Goal: Navigation & Orientation: Find specific page/section

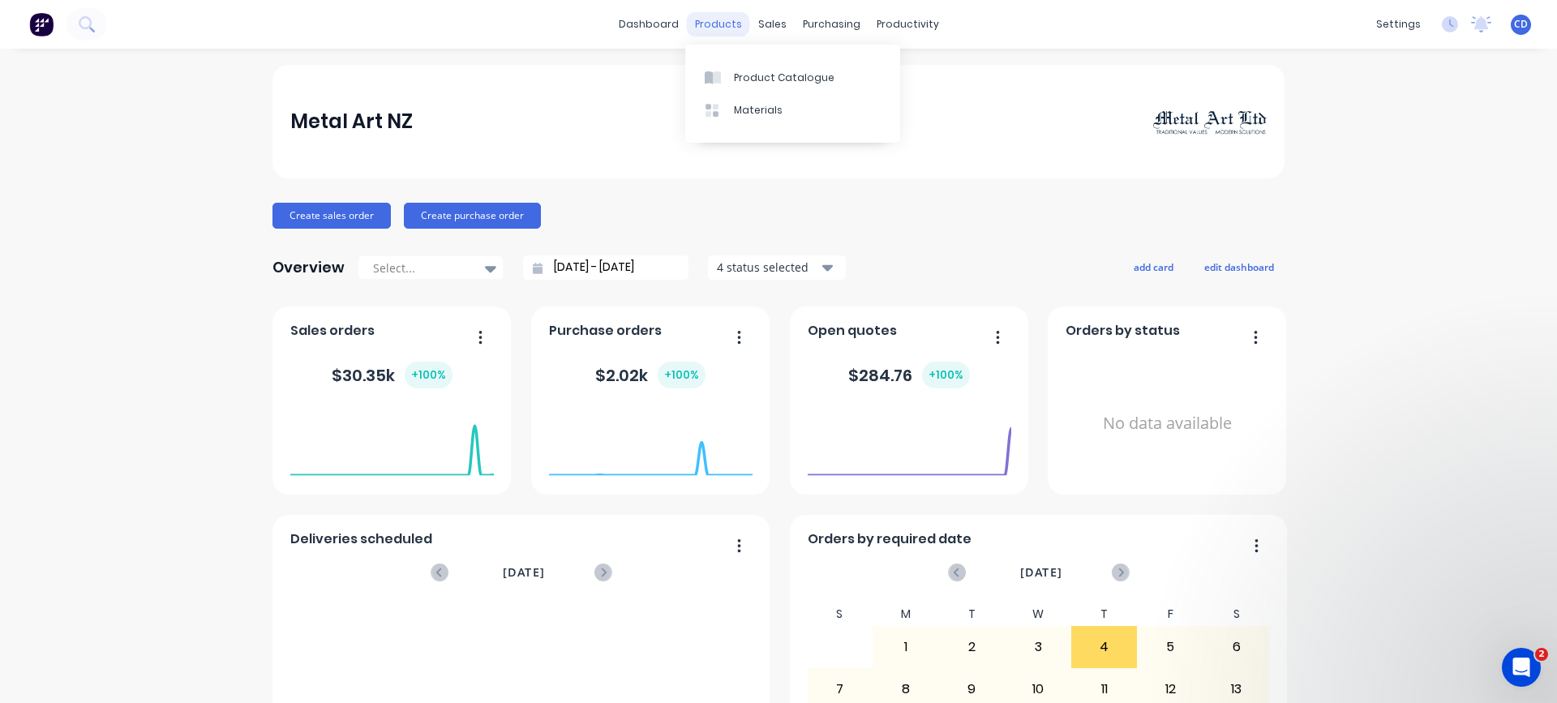
click at [707, 26] on div "products" at bounding box center [718, 24] width 63 height 24
click at [796, 78] on div "Product Catalogue" at bounding box center [784, 78] width 101 height 15
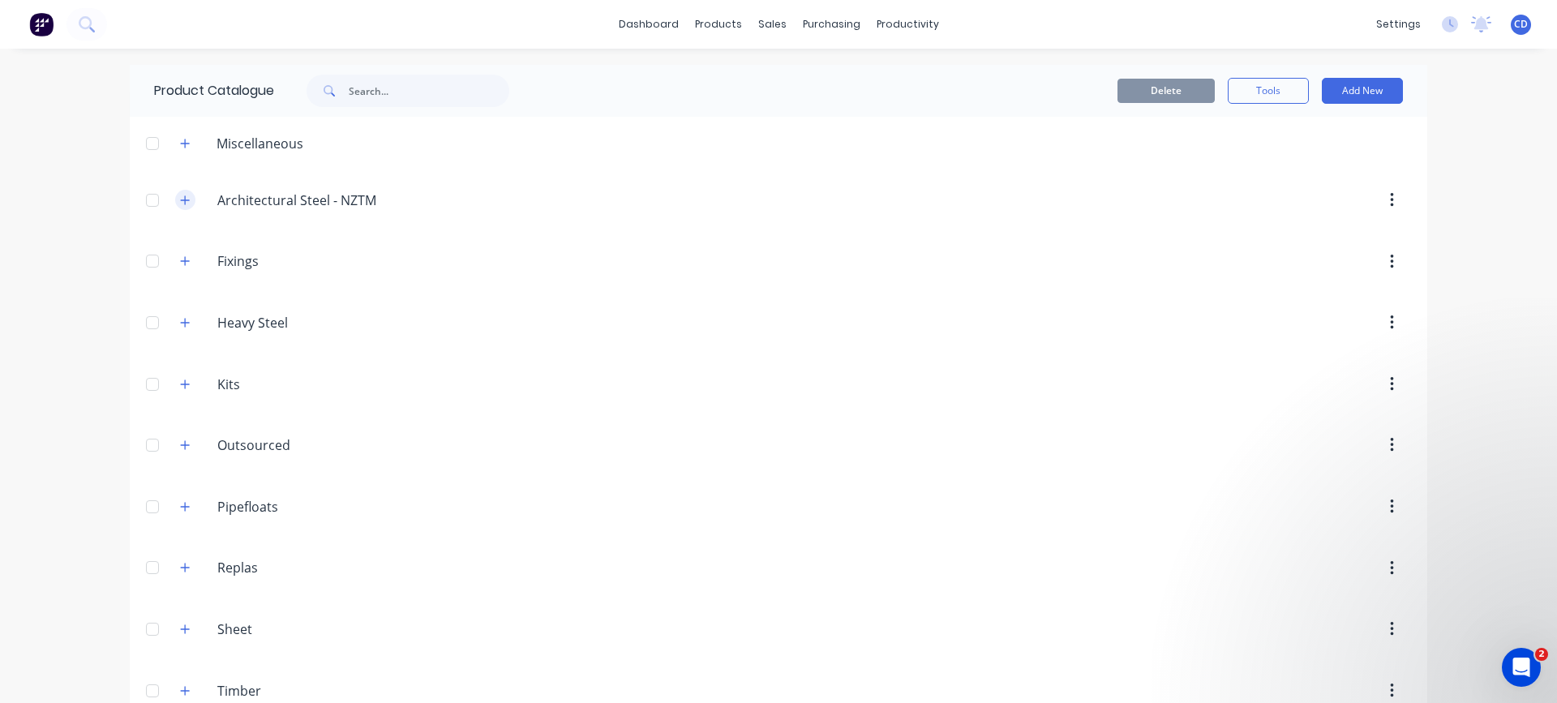
click at [181, 200] on icon "button" at bounding box center [185, 199] width 9 height 9
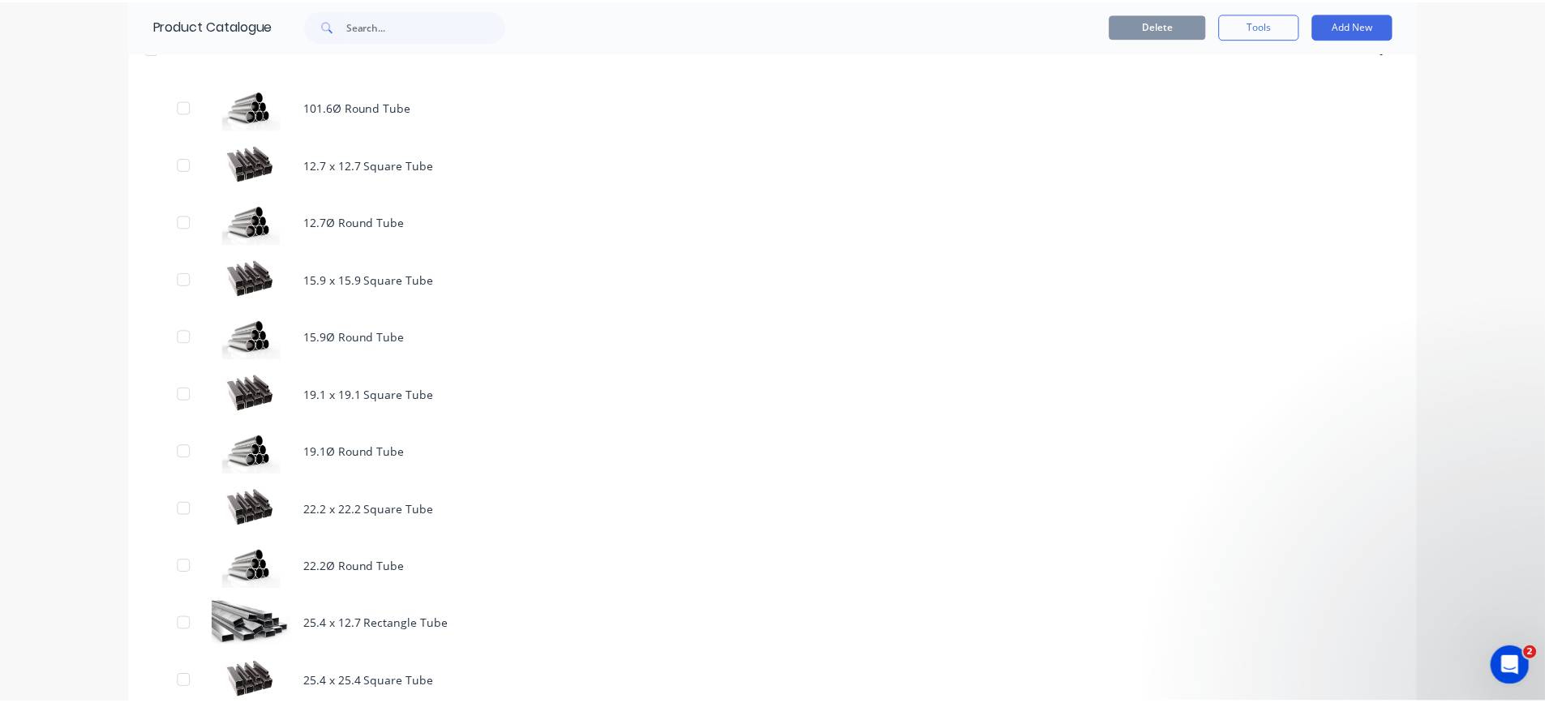
scroll to position [81, 0]
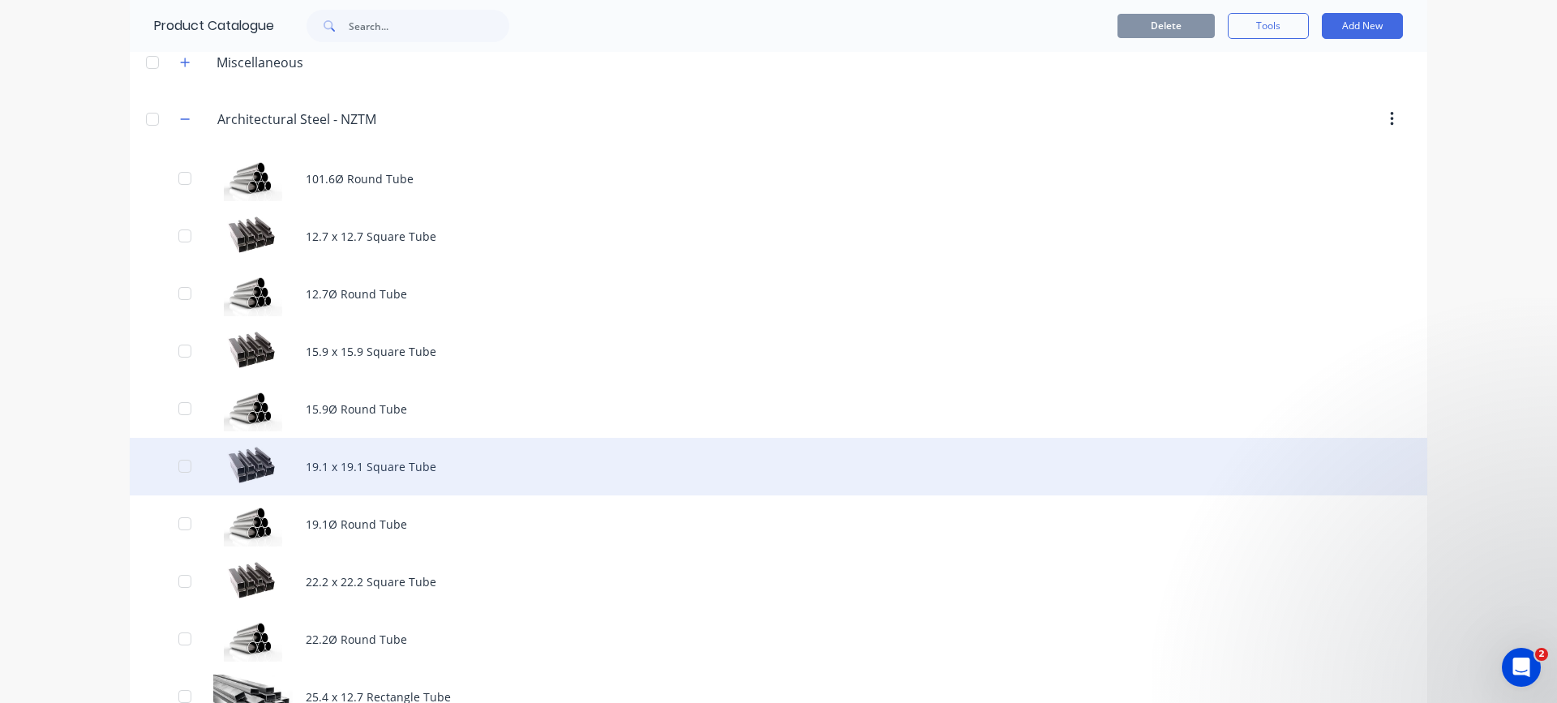
click at [346, 461] on div "19.1 x 19.1 Square Tube" at bounding box center [778, 467] width 1297 height 58
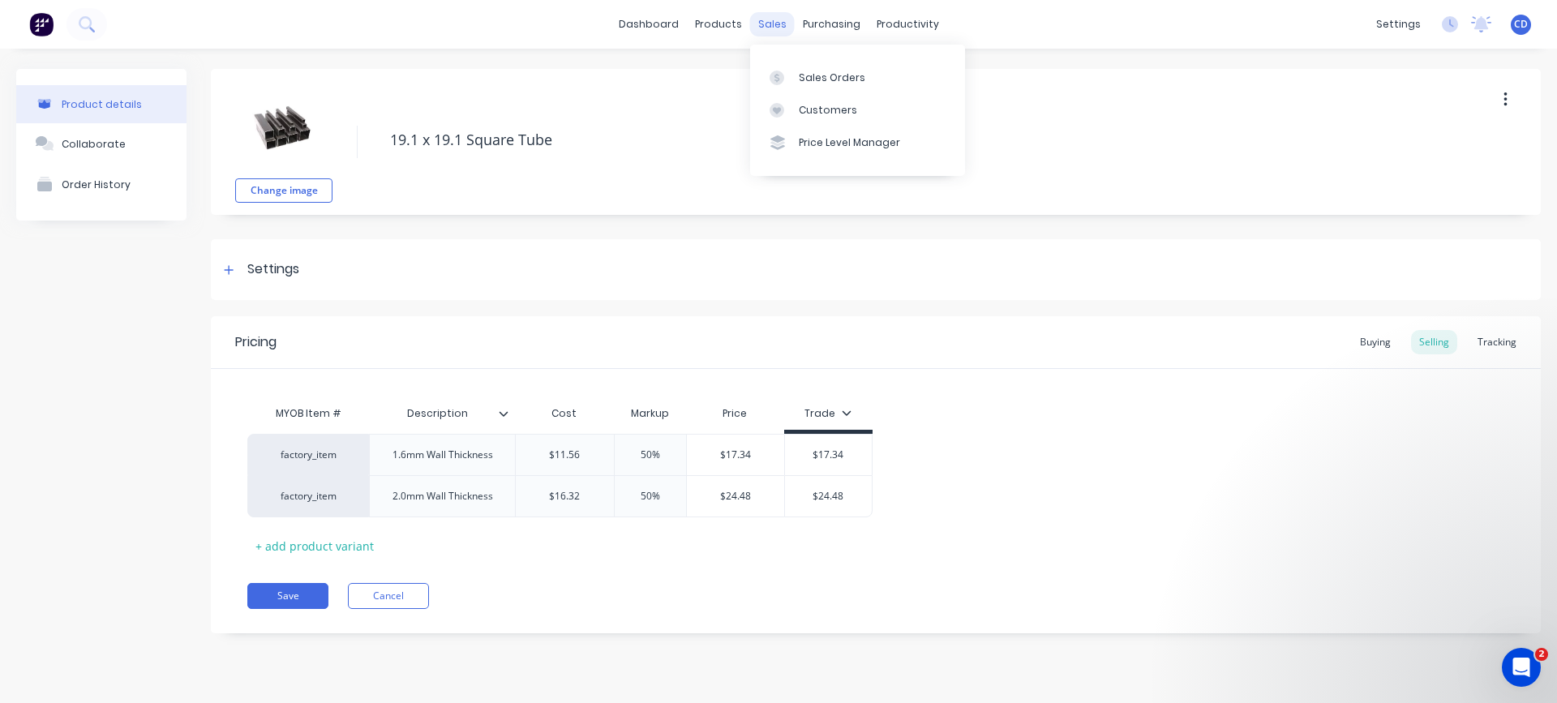
click at [774, 27] on div "sales" at bounding box center [772, 24] width 45 height 24
click at [812, 75] on div "Sales Orders" at bounding box center [832, 78] width 66 height 15
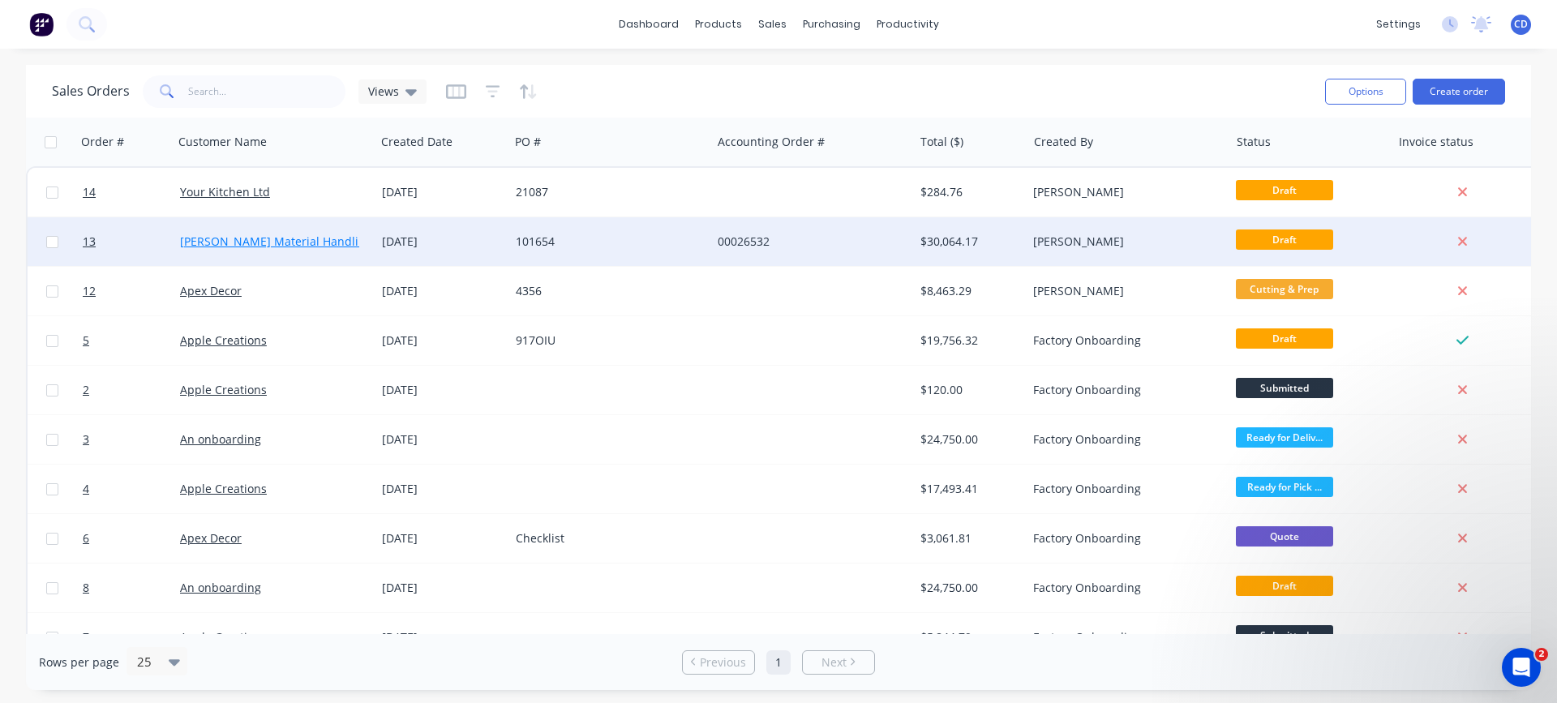
click at [267, 239] on link "[PERSON_NAME] Material Handling Ltd" at bounding box center [286, 241] width 212 height 15
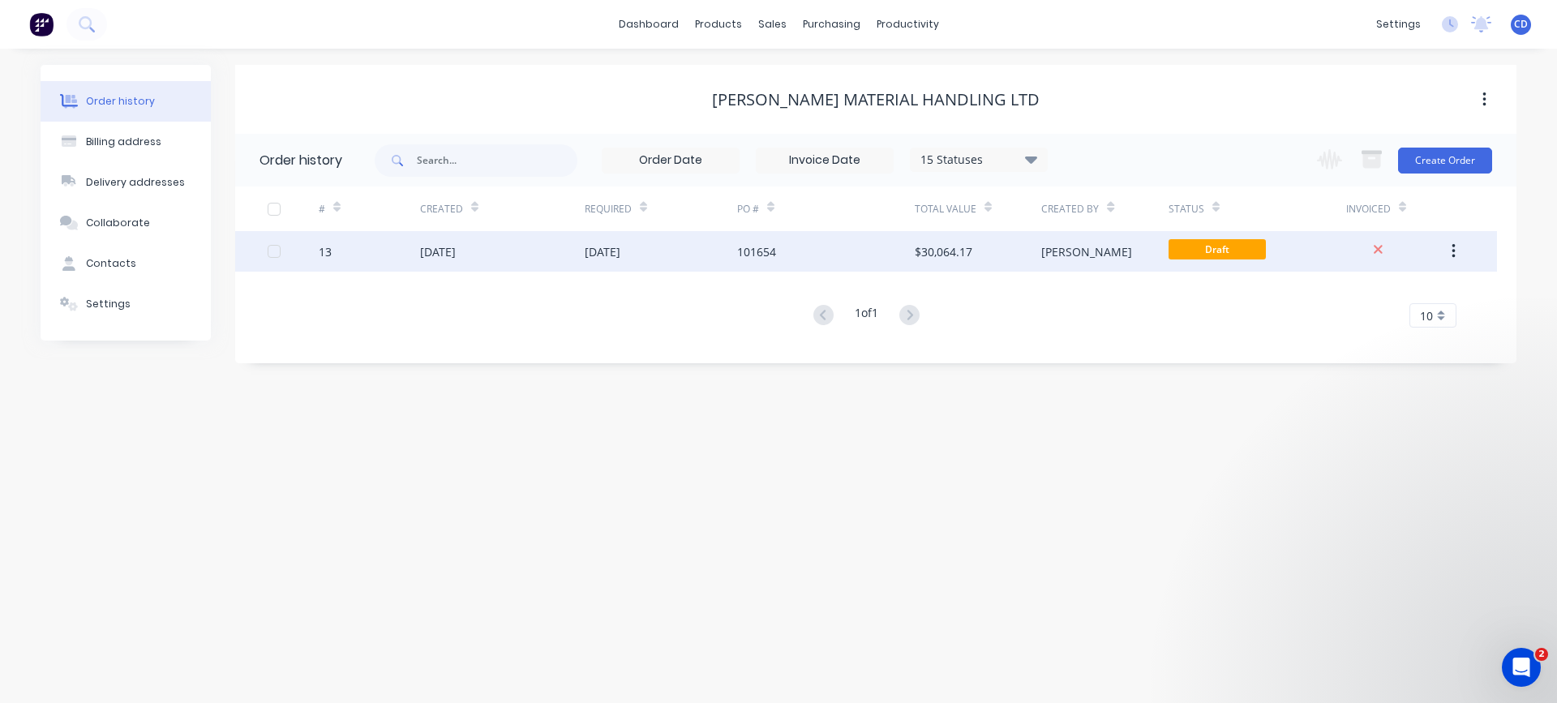
click at [421, 251] on div "[DATE]" at bounding box center [438, 251] width 36 height 17
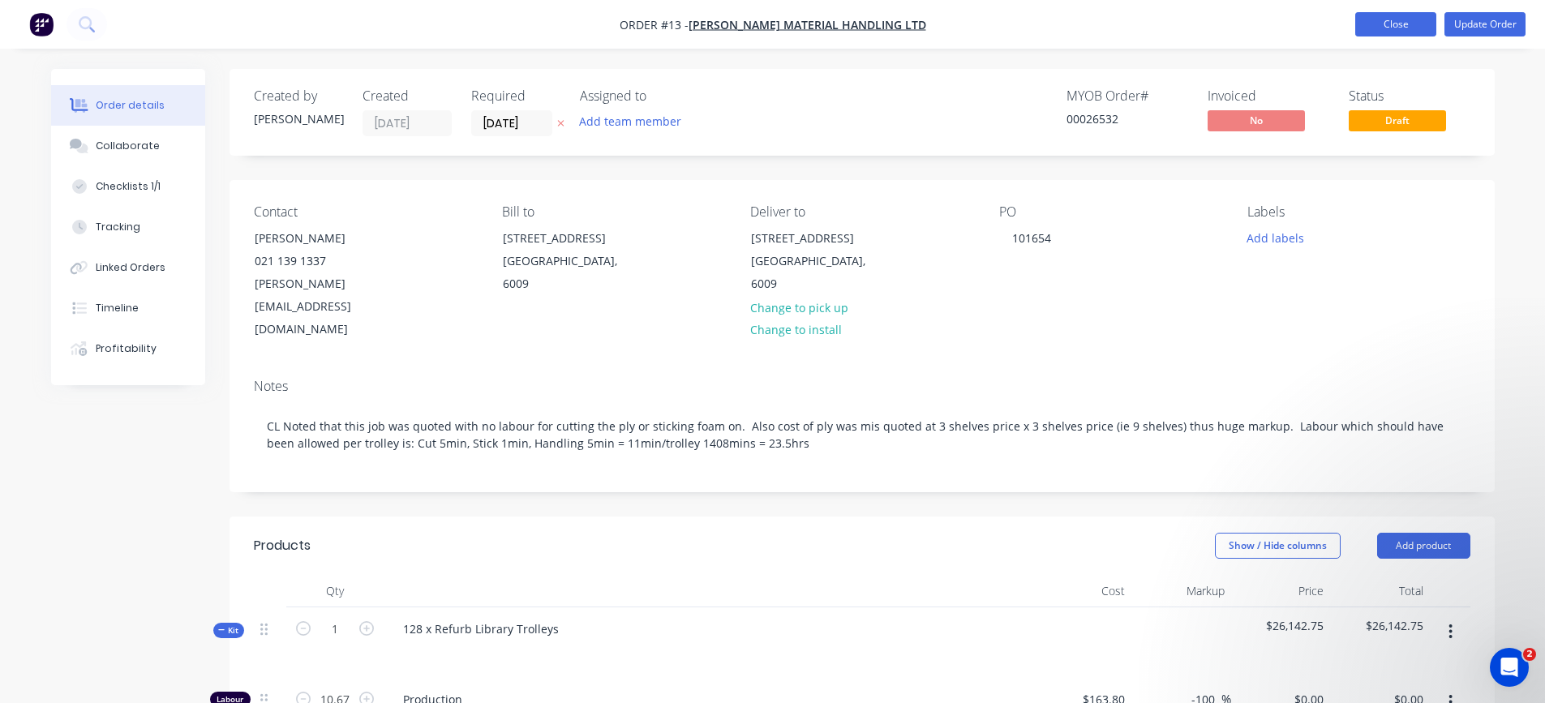
click at [1392, 22] on button "Close" at bounding box center [1395, 24] width 81 height 24
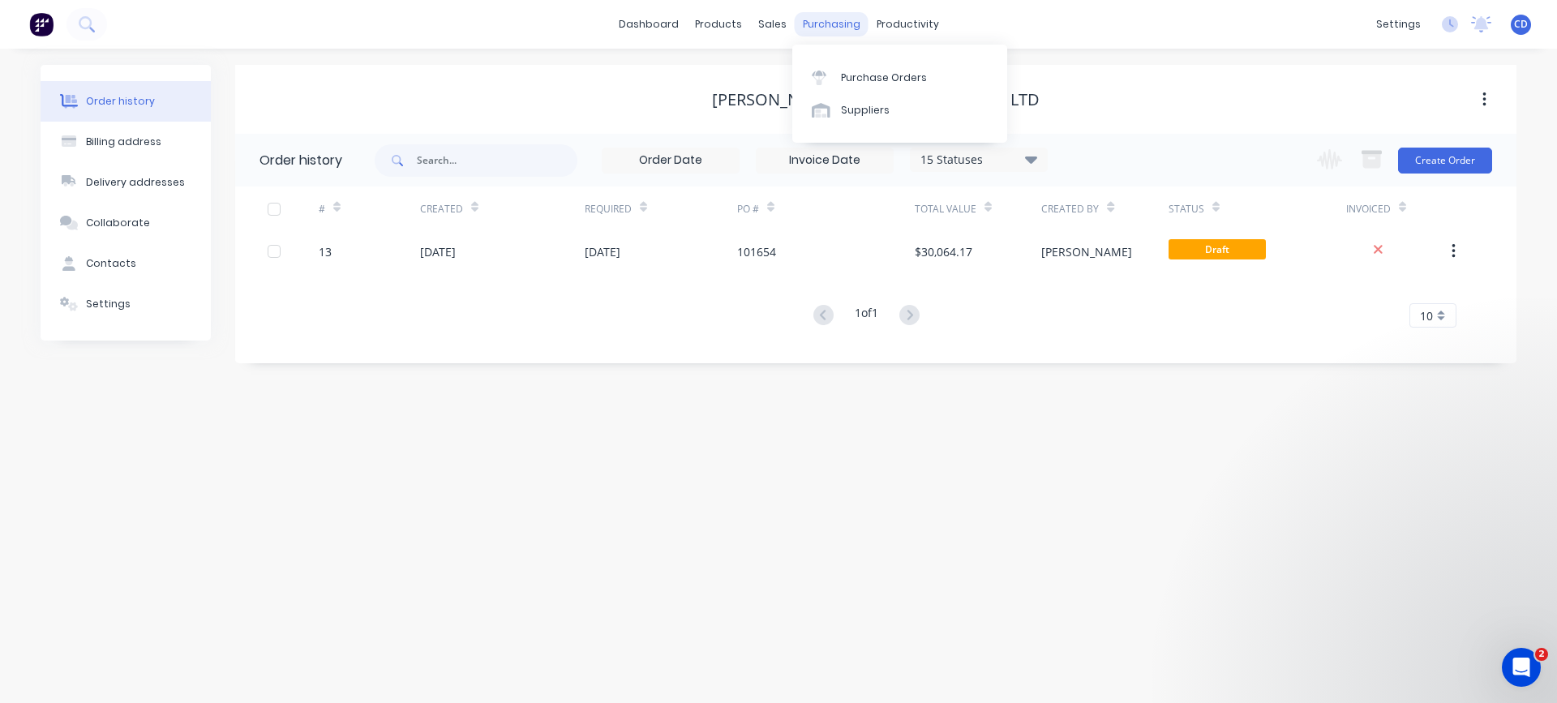
click at [846, 22] on div "purchasing" at bounding box center [832, 24] width 74 height 24
click at [905, 22] on div "productivity" at bounding box center [907, 24] width 79 height 24
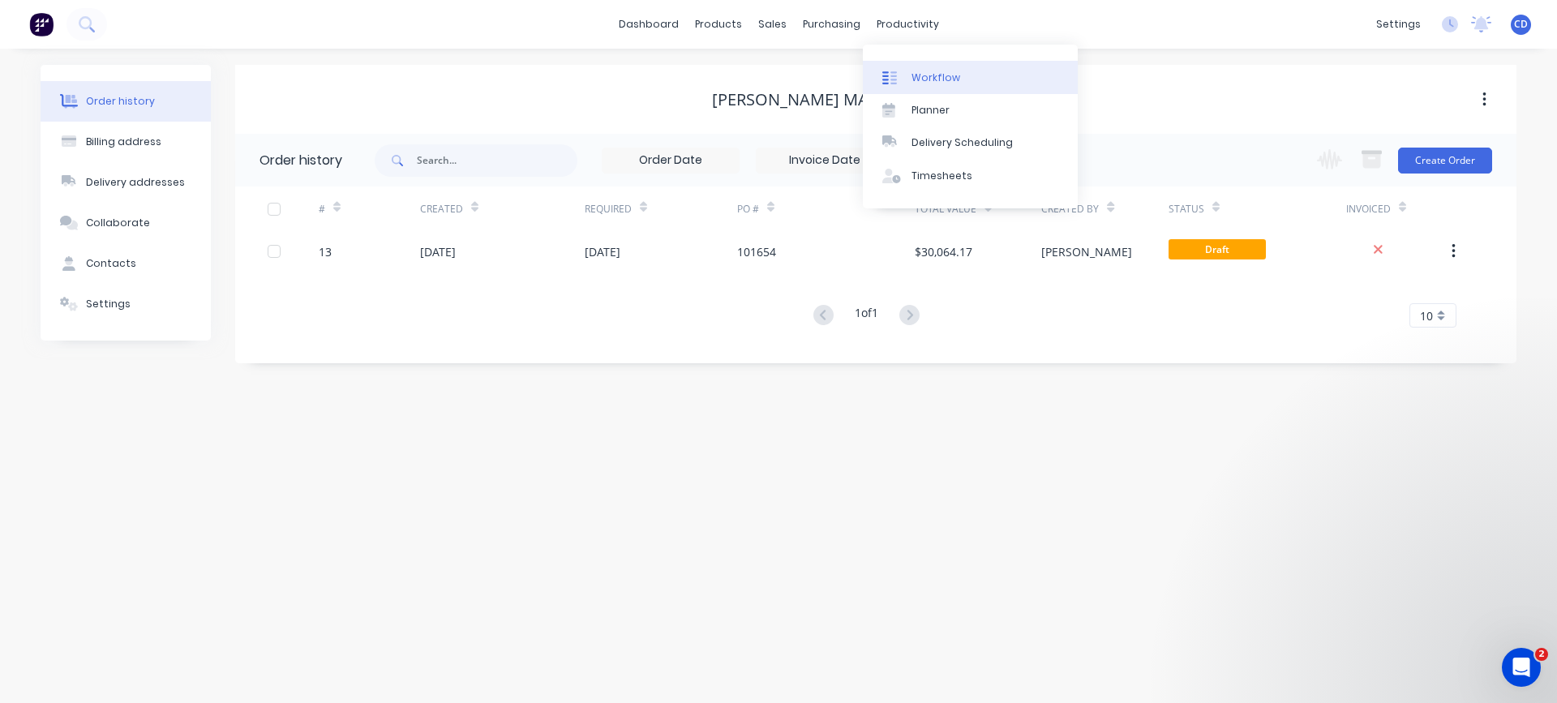
click at [921, 71] on div "Workflow" at bounding box center [935, 78] width 49 height 15
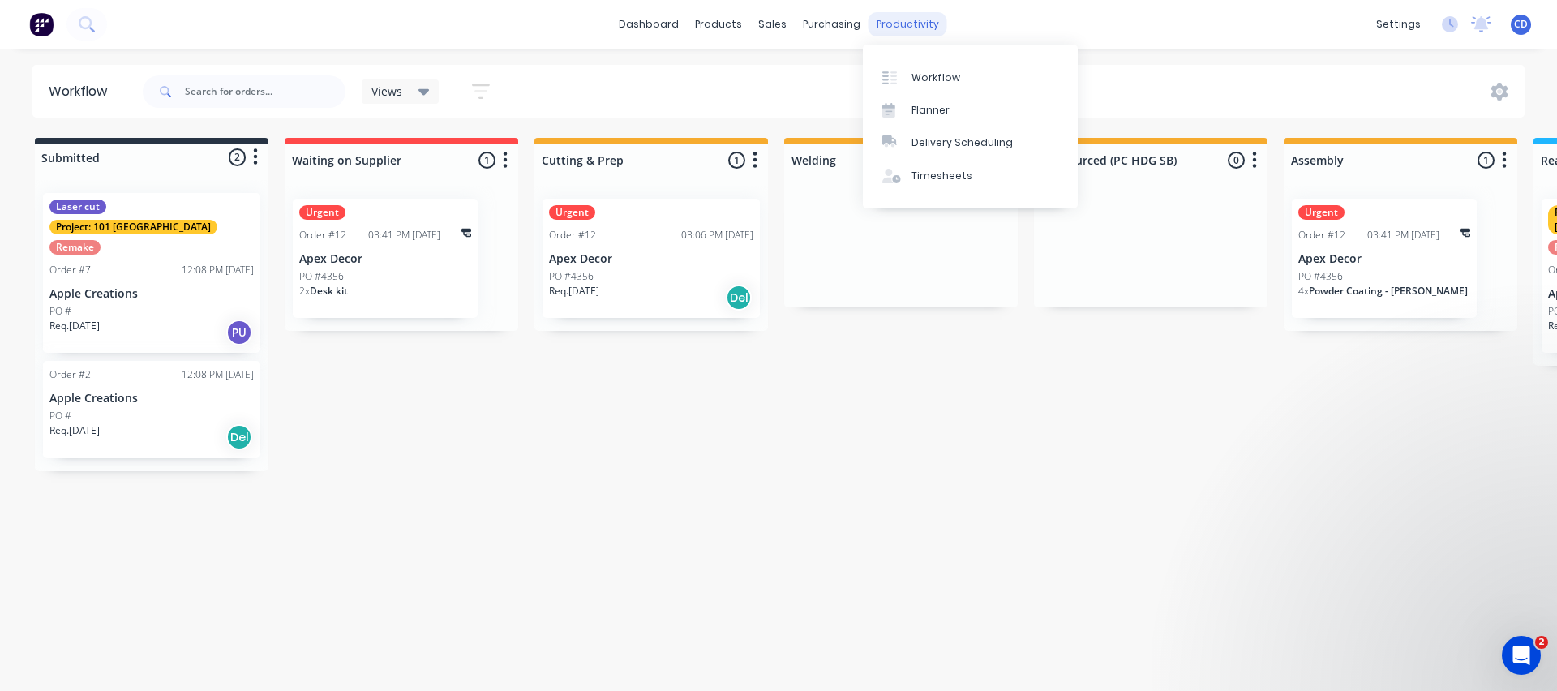
click at [915, 20] on div "productivity" at bounding box center [907, 24] width 79 height 24
click at [933, 101] on link "Planner" at bounding box center [970, 110] width 215 height 32
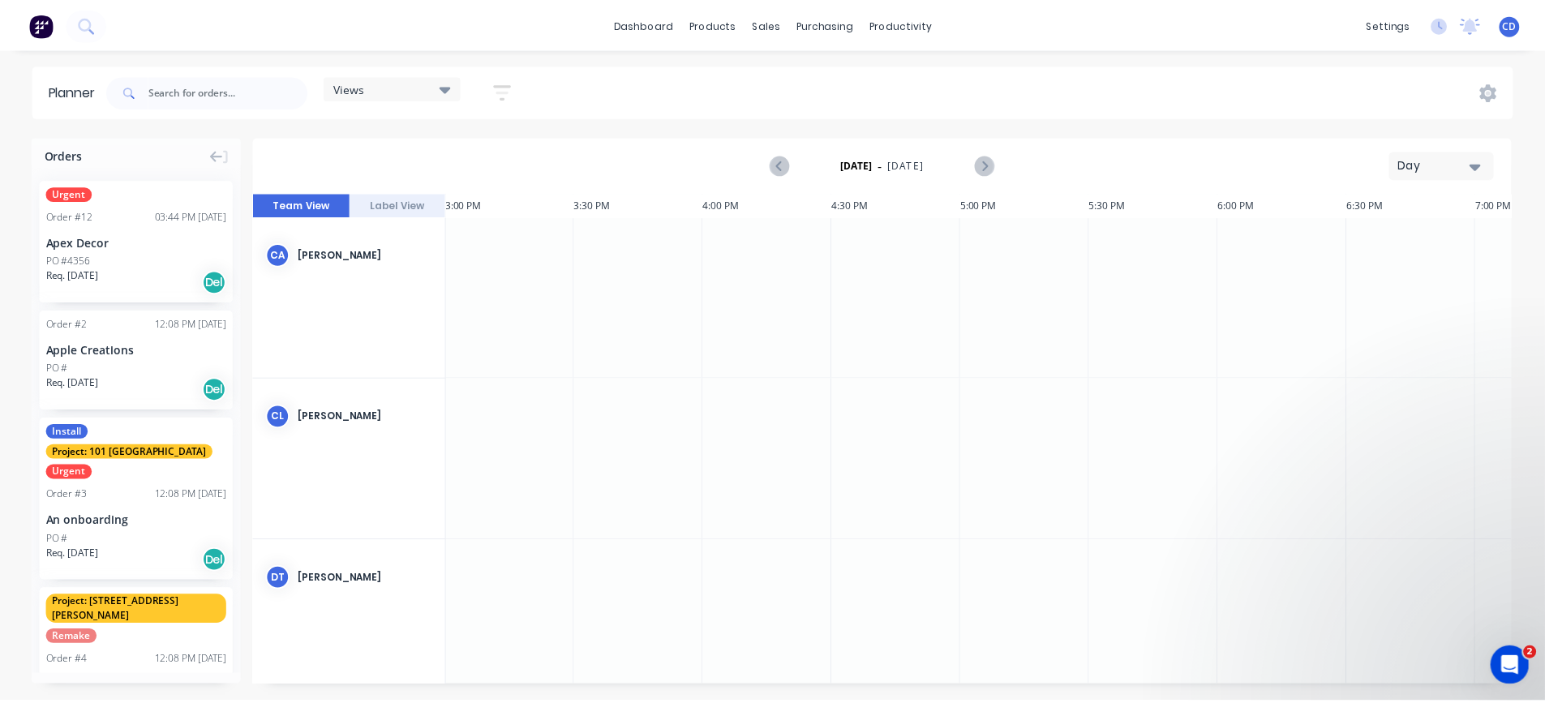
scroll to position [0, 3893]
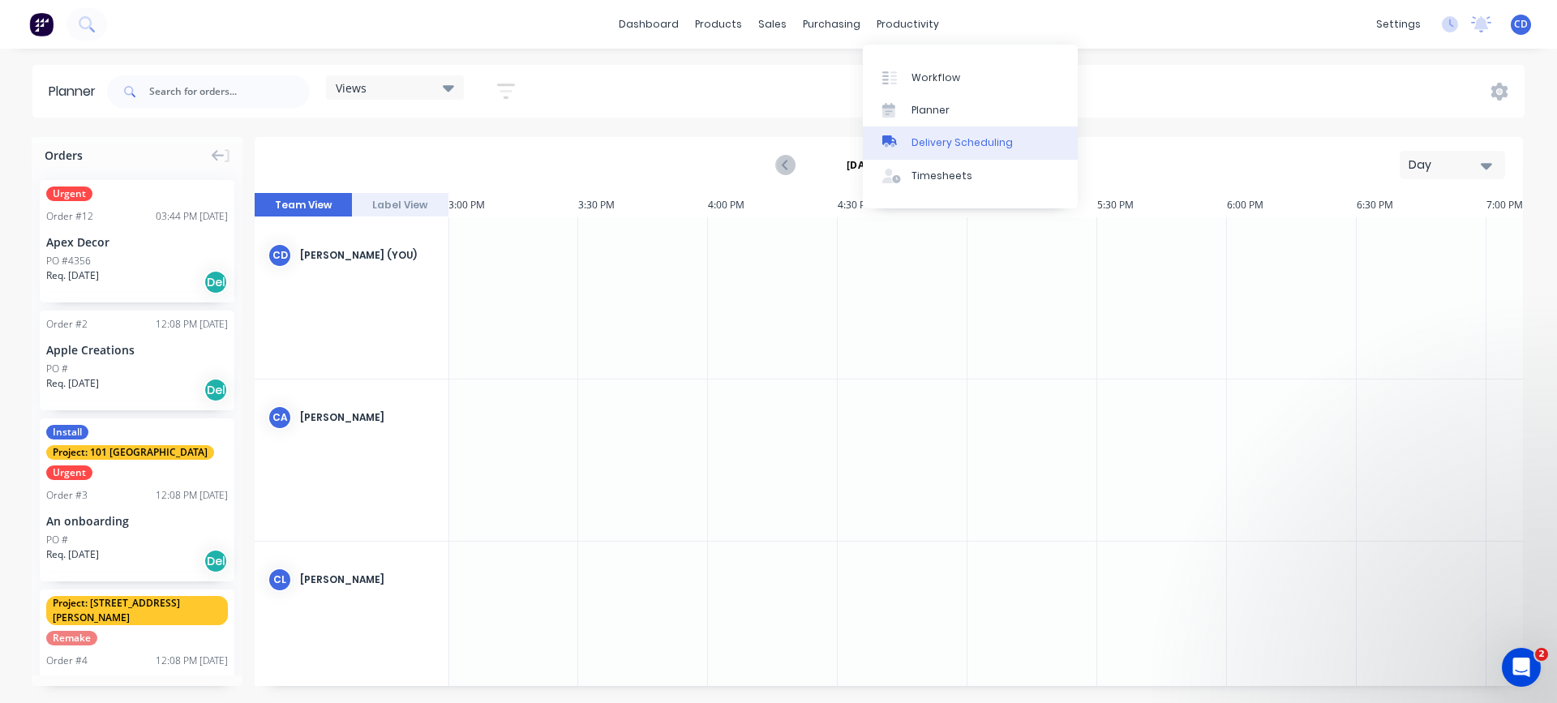
click at [930, 144] on div "Delivery Scheduling" at bounding box center [961, 142] width 101 height 15
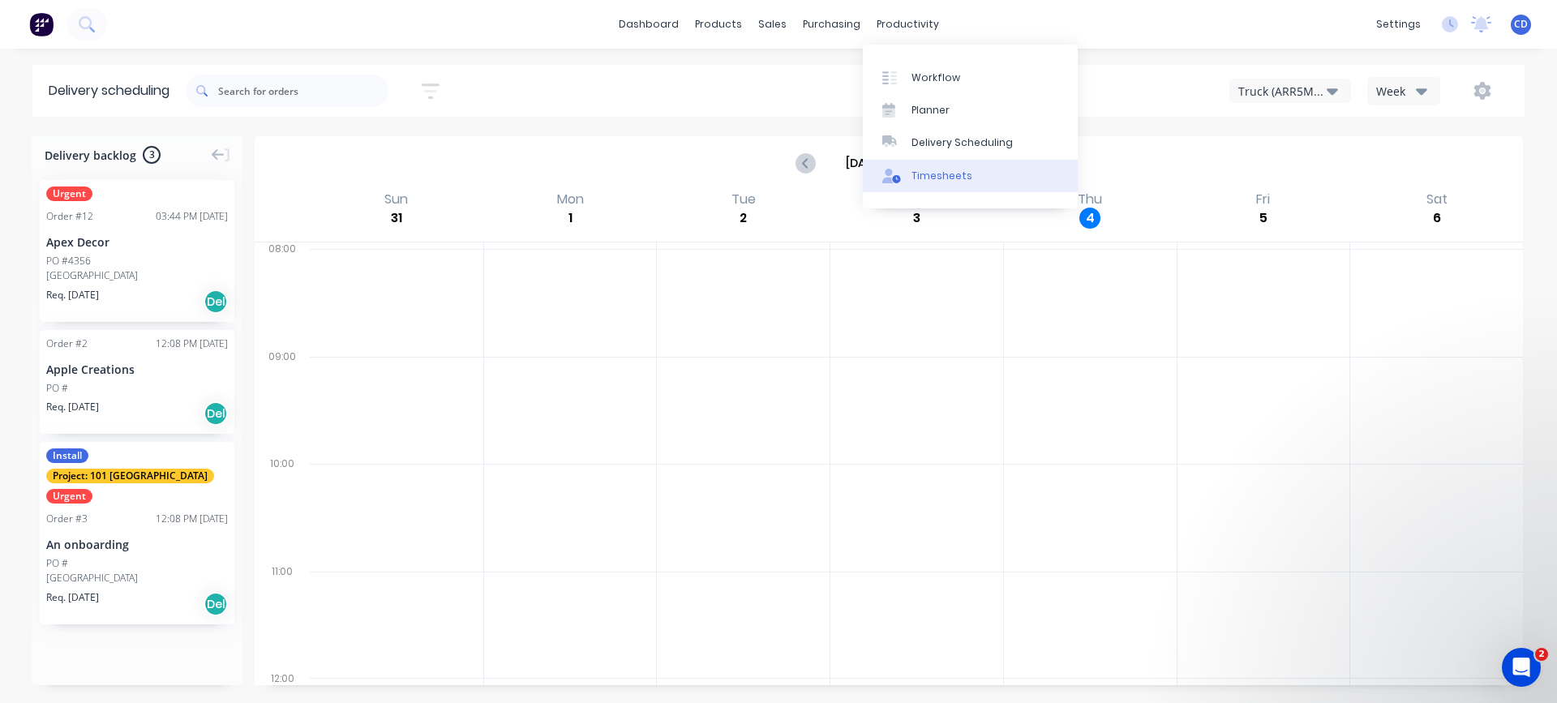
click at [924, 177] on div "Timesheets" at bounding box center [941, 176] width 61 height 15
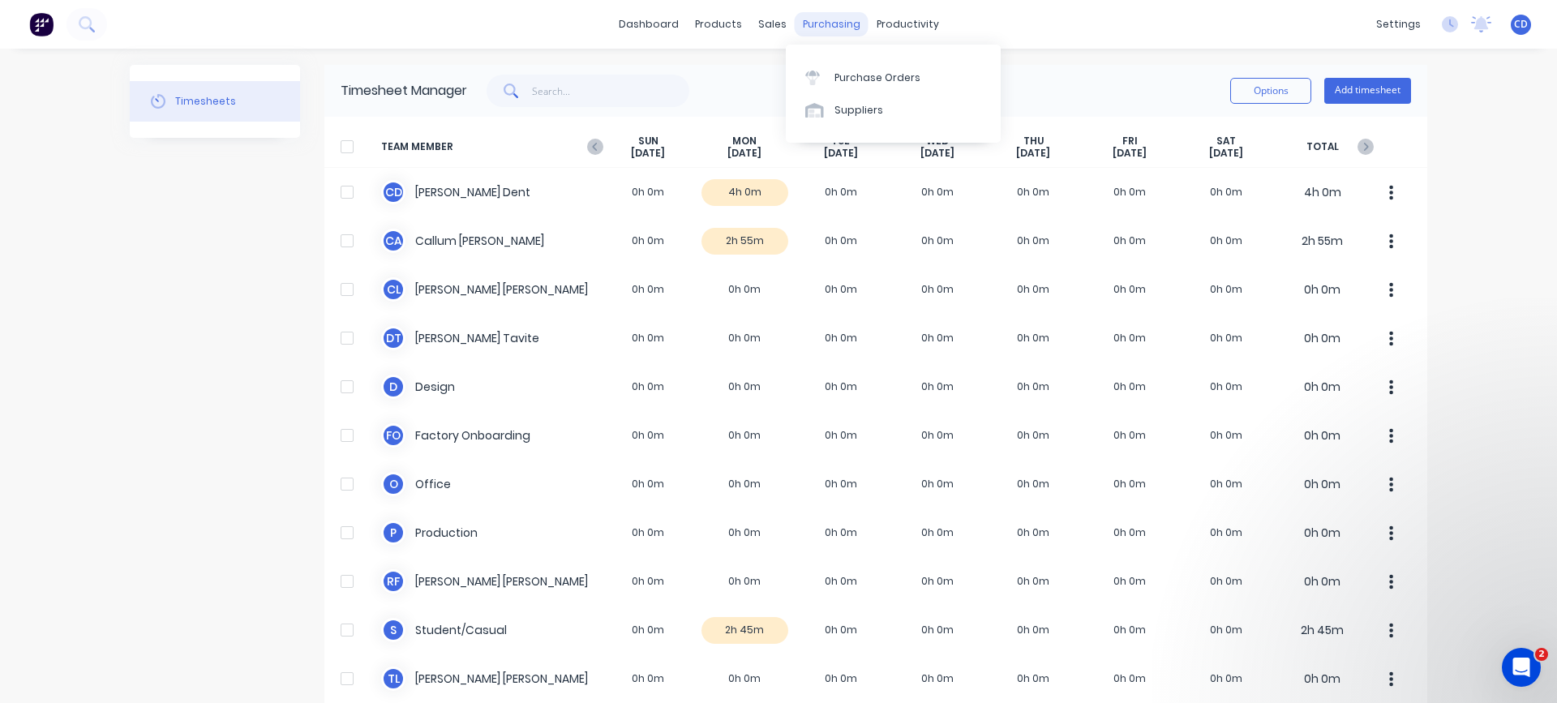
click at [819, 32] on div "purchasing" at bounding box center [832, 24] width 74 height 24
click at [806, 82] on div "Sales Orders" at bounding box center [826, 78] width 66 height 15
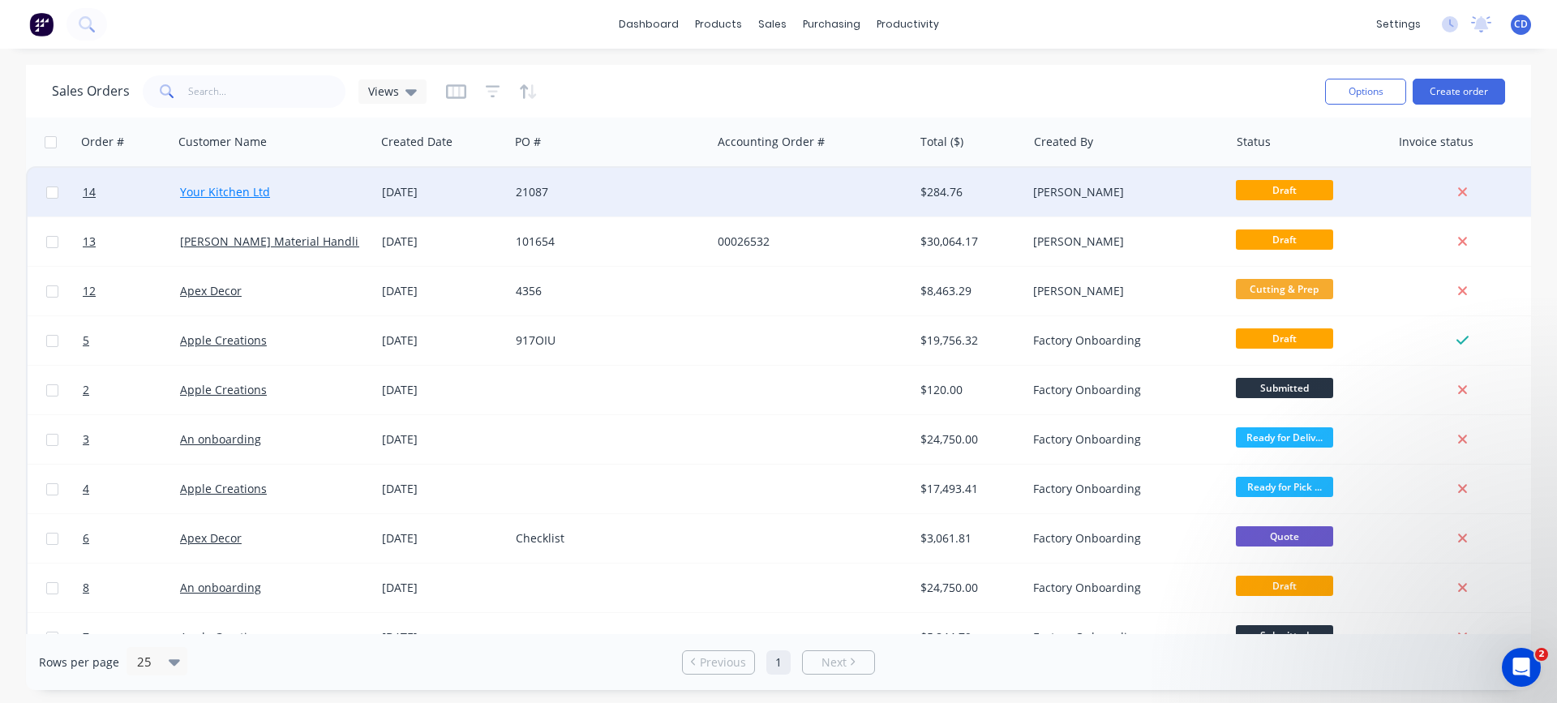
click at [208, 191] on link "Your Kitchen Ltd" at bounding box center [225, 191] width 90 height 15
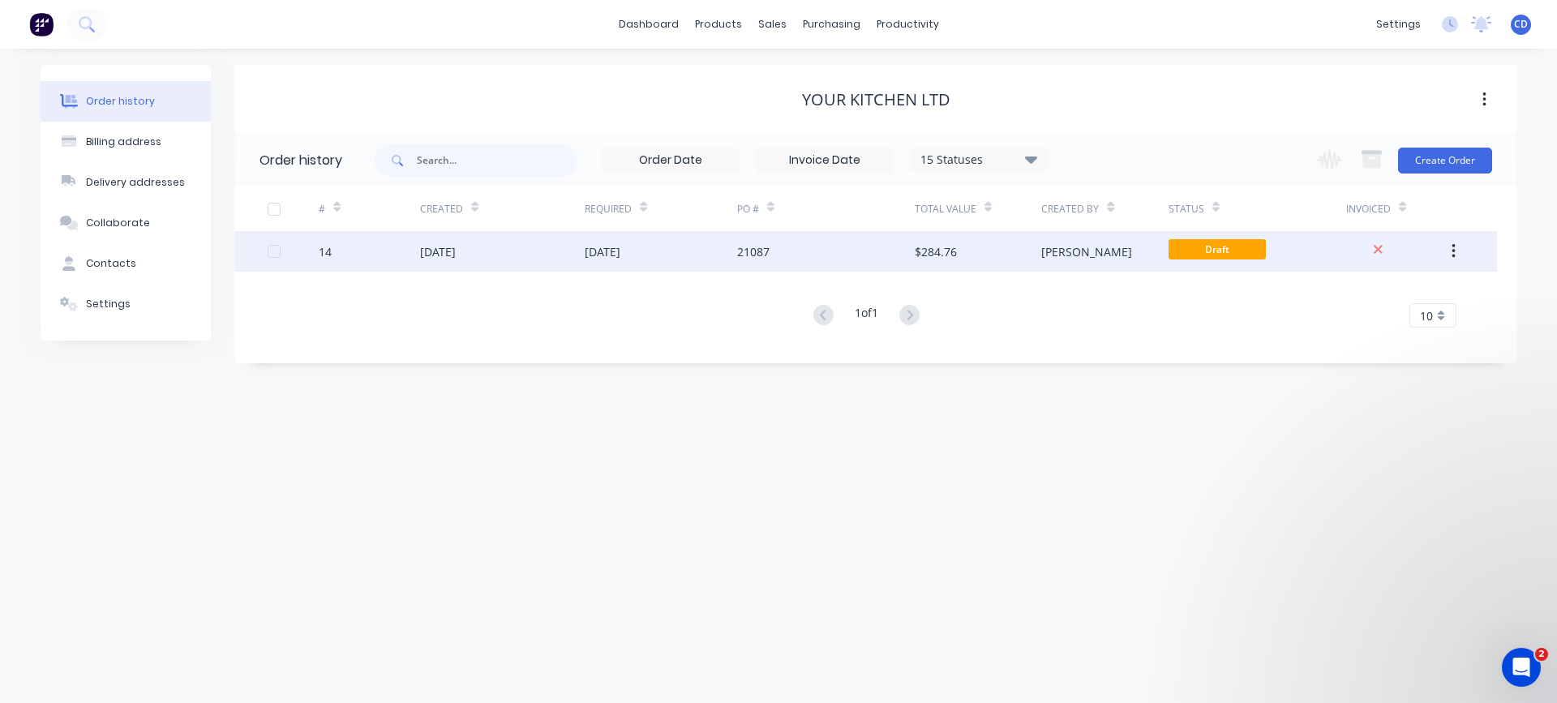
click at [456, 255] on div "[DATE]" at bounding box center [438, 251] width 36 height 17
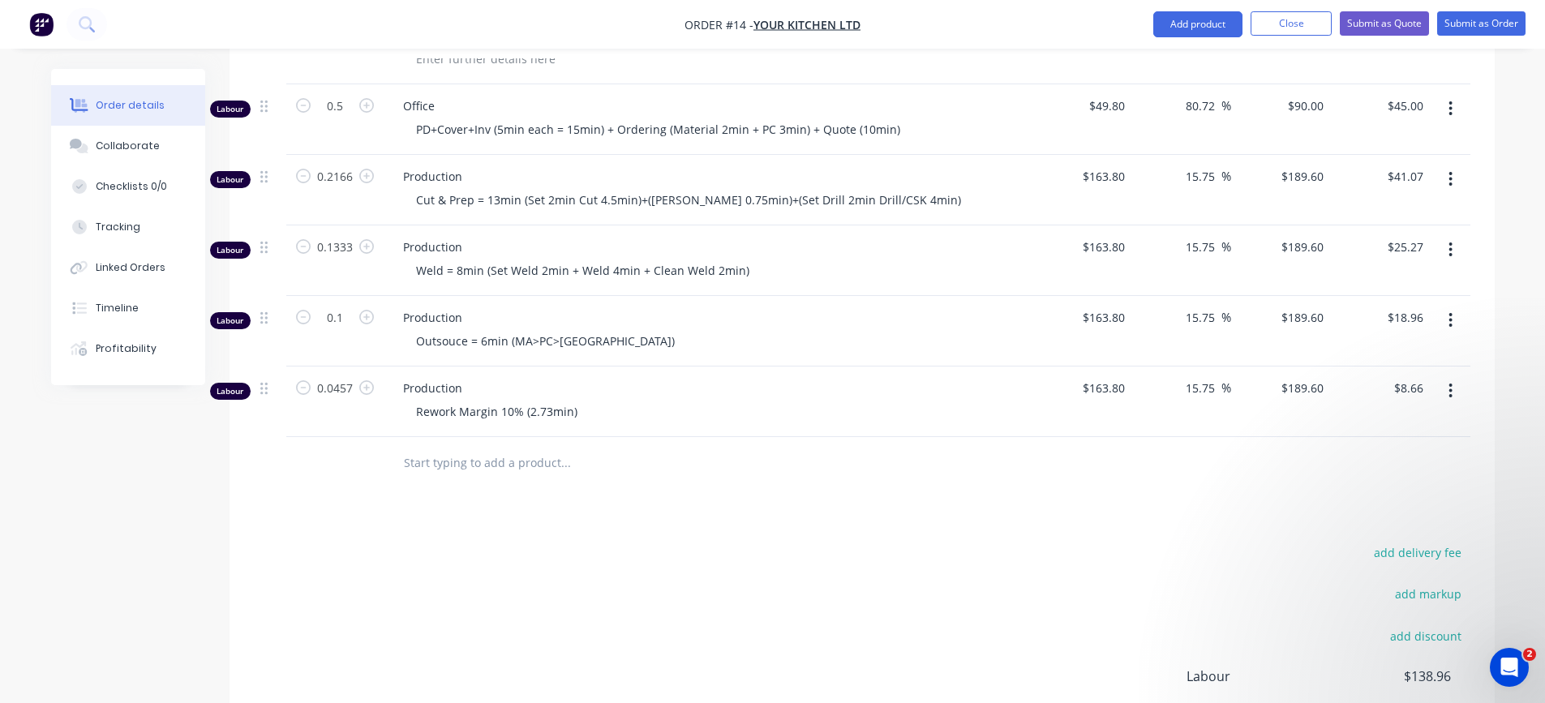
scroll to position [1170, 0]
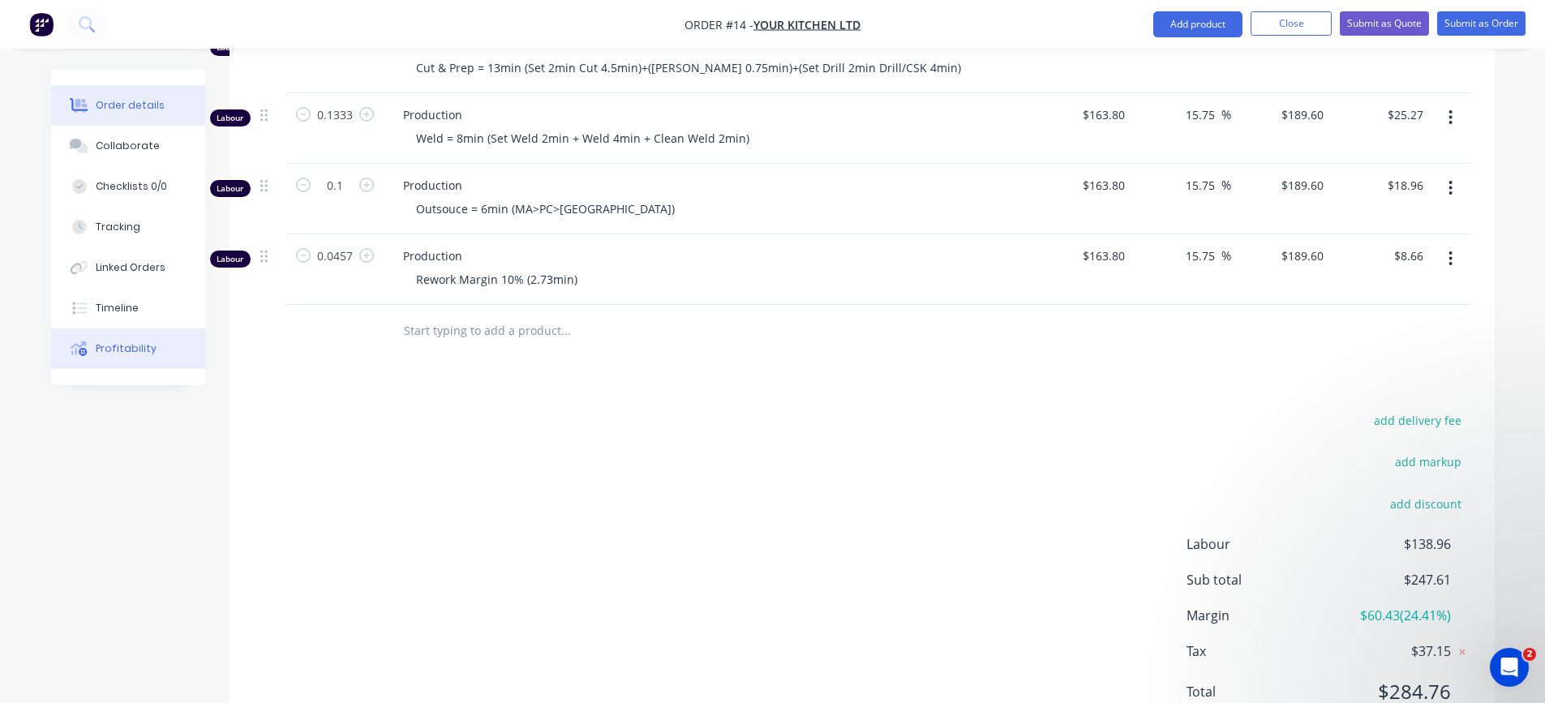
click at [117, 345] on div "Profitability" at bounding box center [126, 348] width 61 height 15
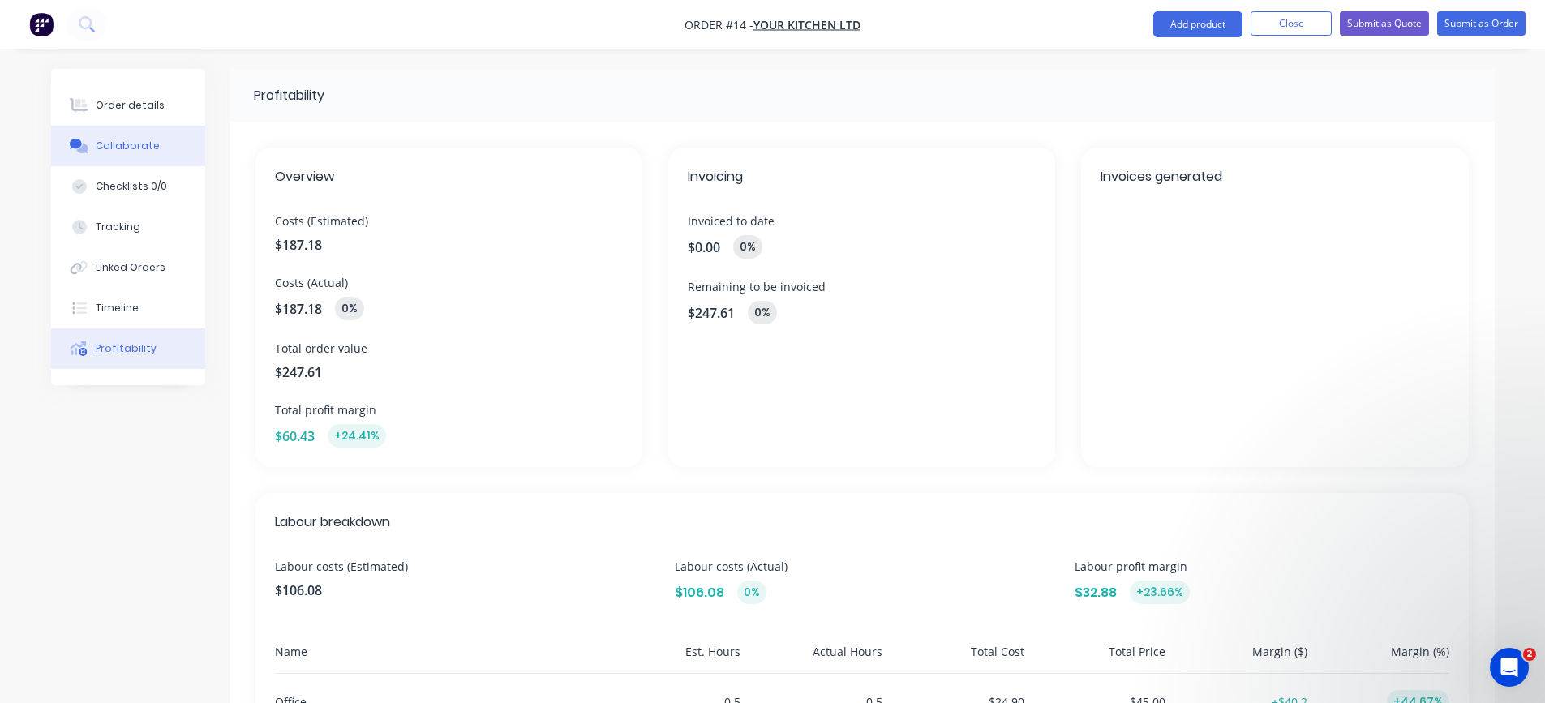
click at [148, 142] on div "Collaborate" at bounding box center [128, 146] width 64 height 15
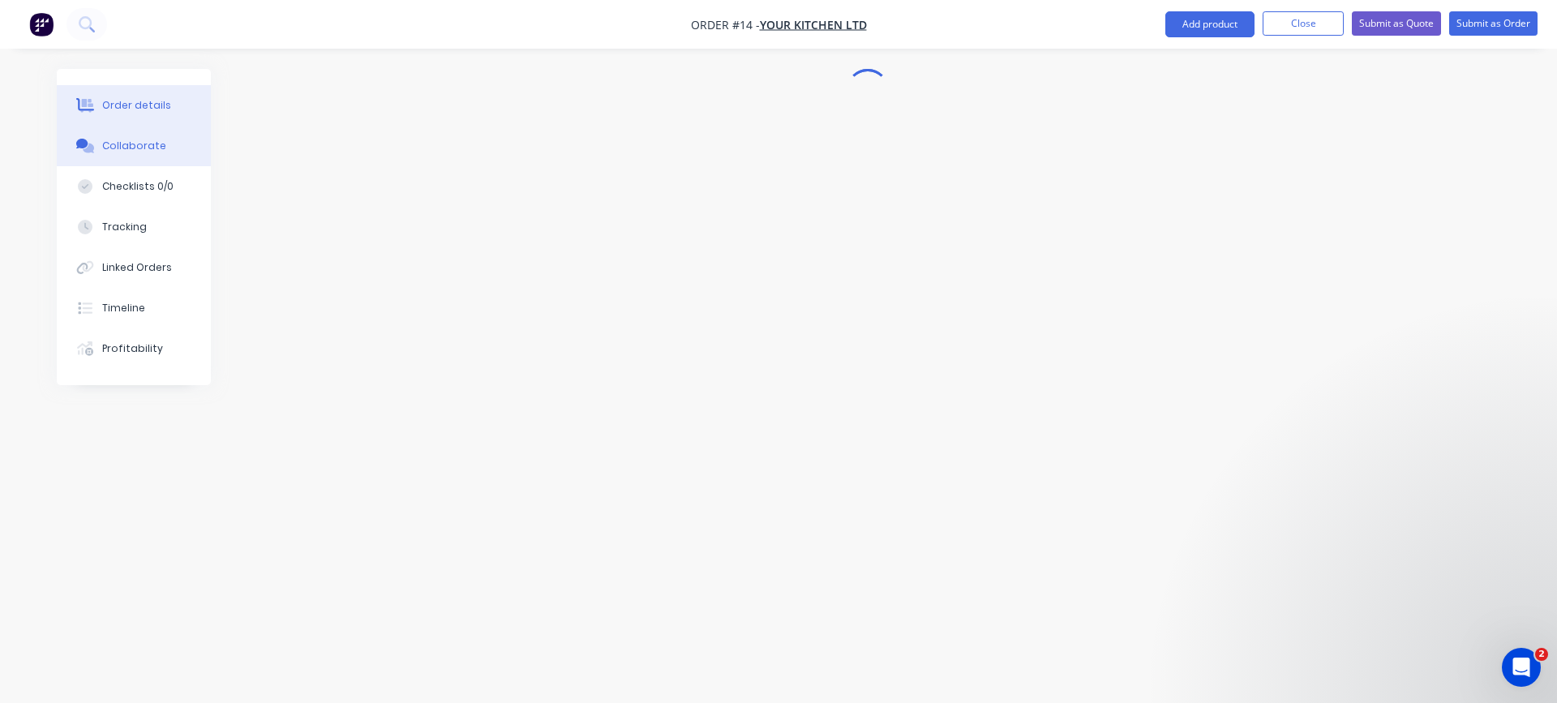
click at [146, 109] on div "Order details" at bounding box center [136, 105] width 69 height 15
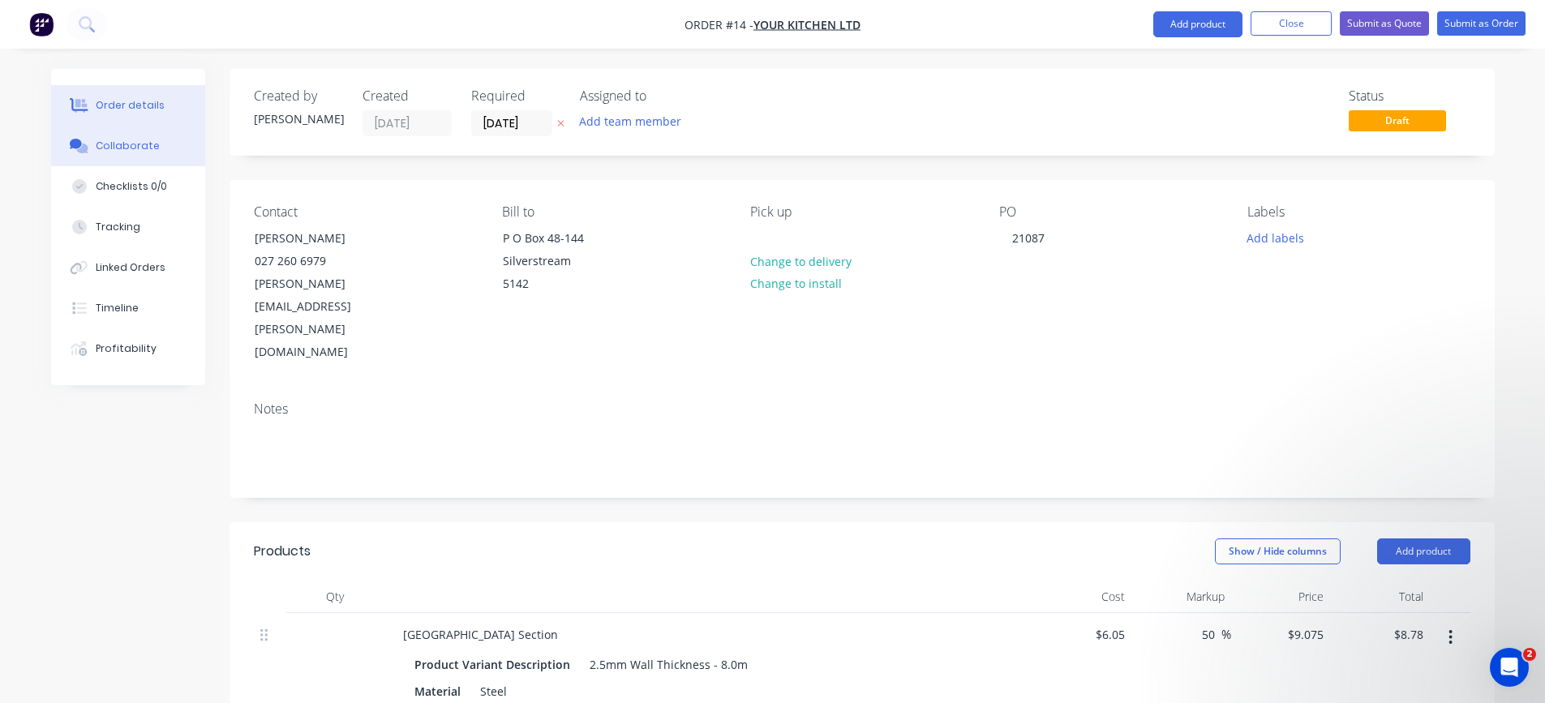
click at [138, 147] on div "Collaborate" at bounding box center [128, 146] width 64 height 15
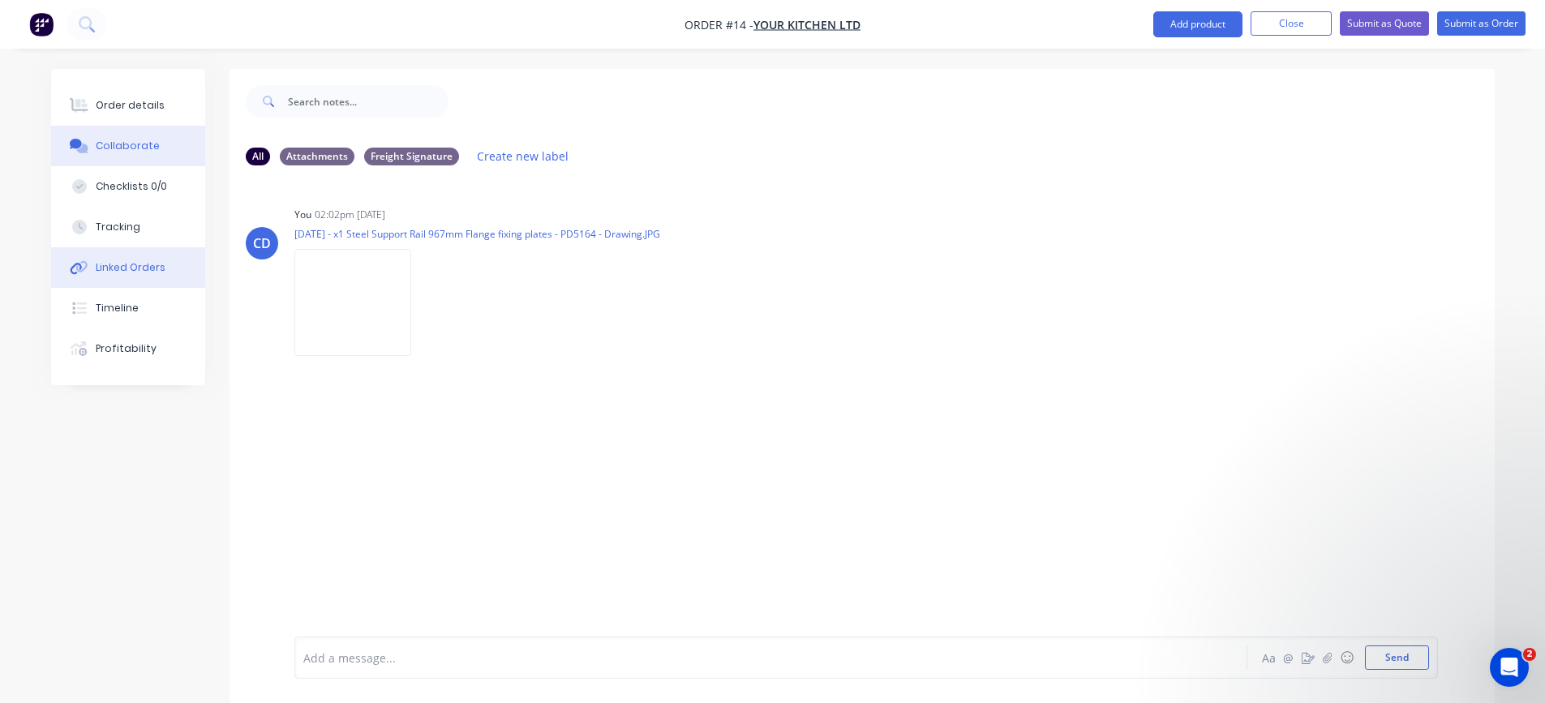
click at [120, 266] on div "Linked Orders" at bounding box center [131, 267] width 70 height 15
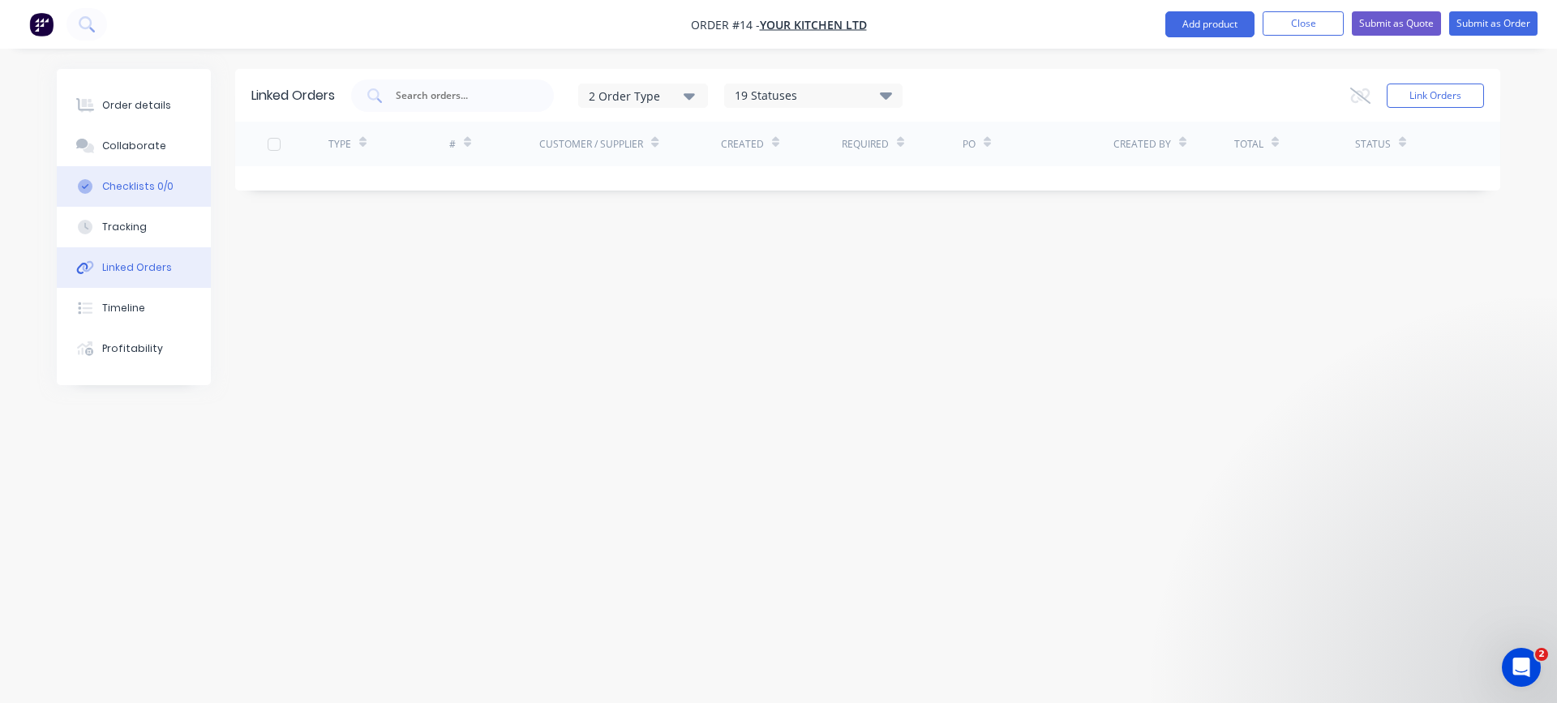
click at [123, 183] on div "Checklists 0/0" at bounding box center [137, 186] width 71 height 15
type textarea "x"
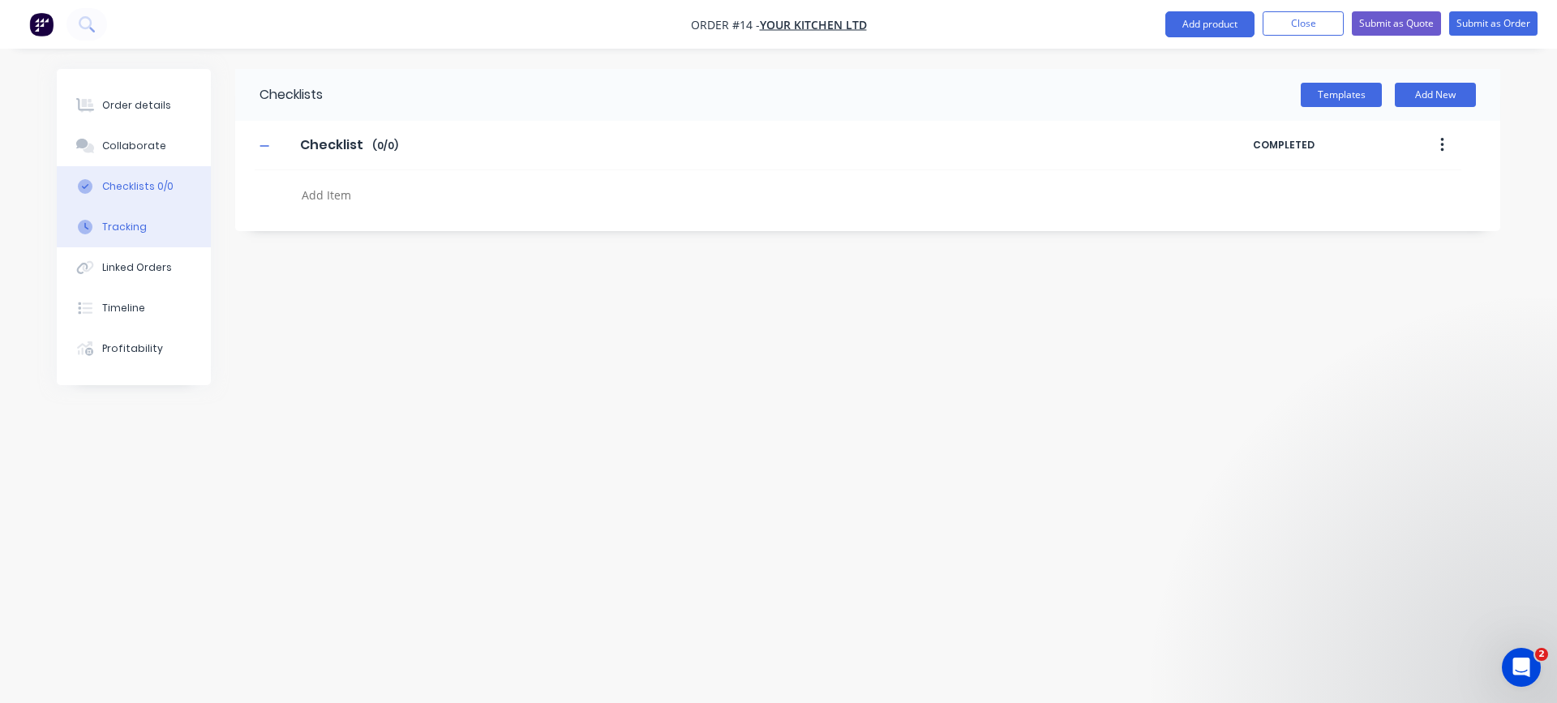
click at [114, 228] on div "Tracking" at bounding box center [124, 227] width 45 height 15
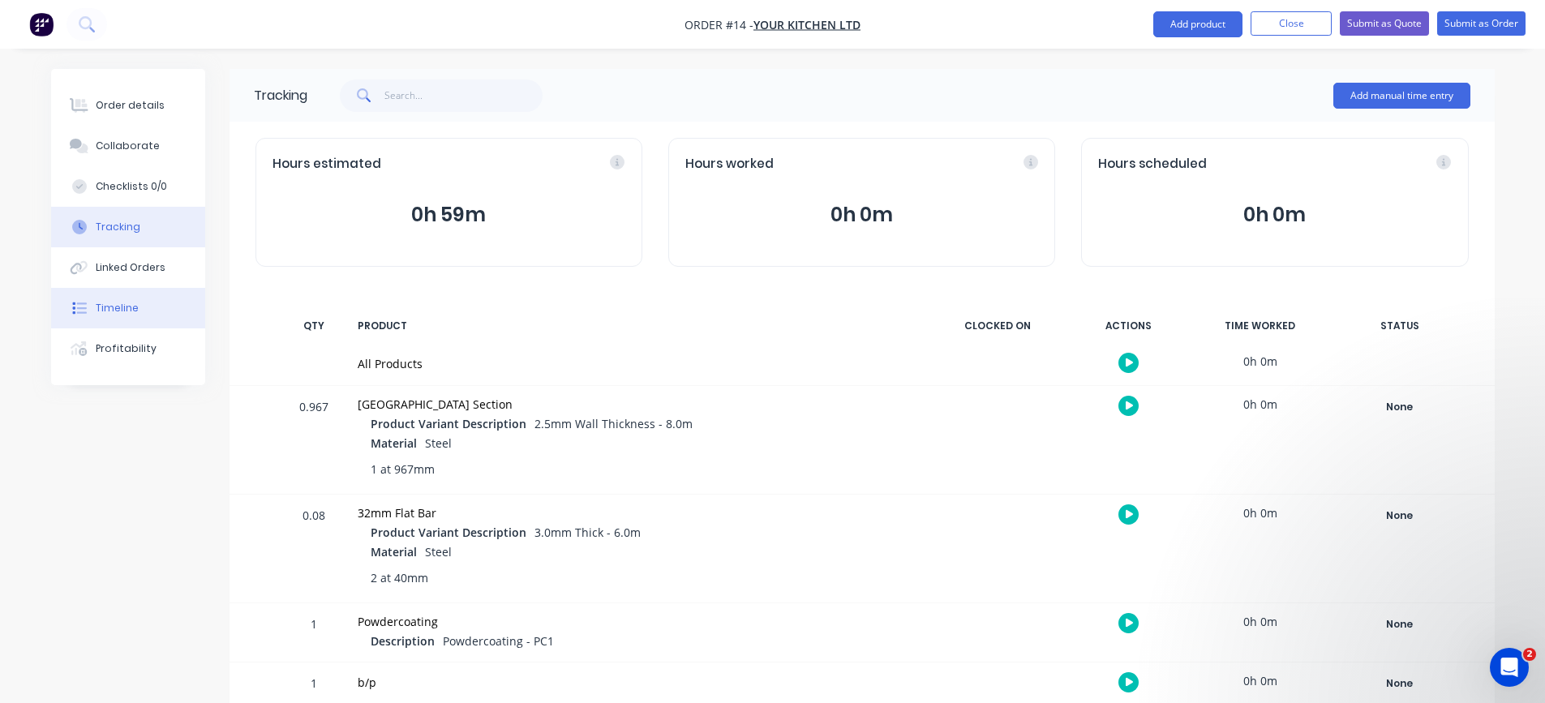
click at [102, 308] on div "Timeline" at bounding box center [117, 308] width 43 height 15
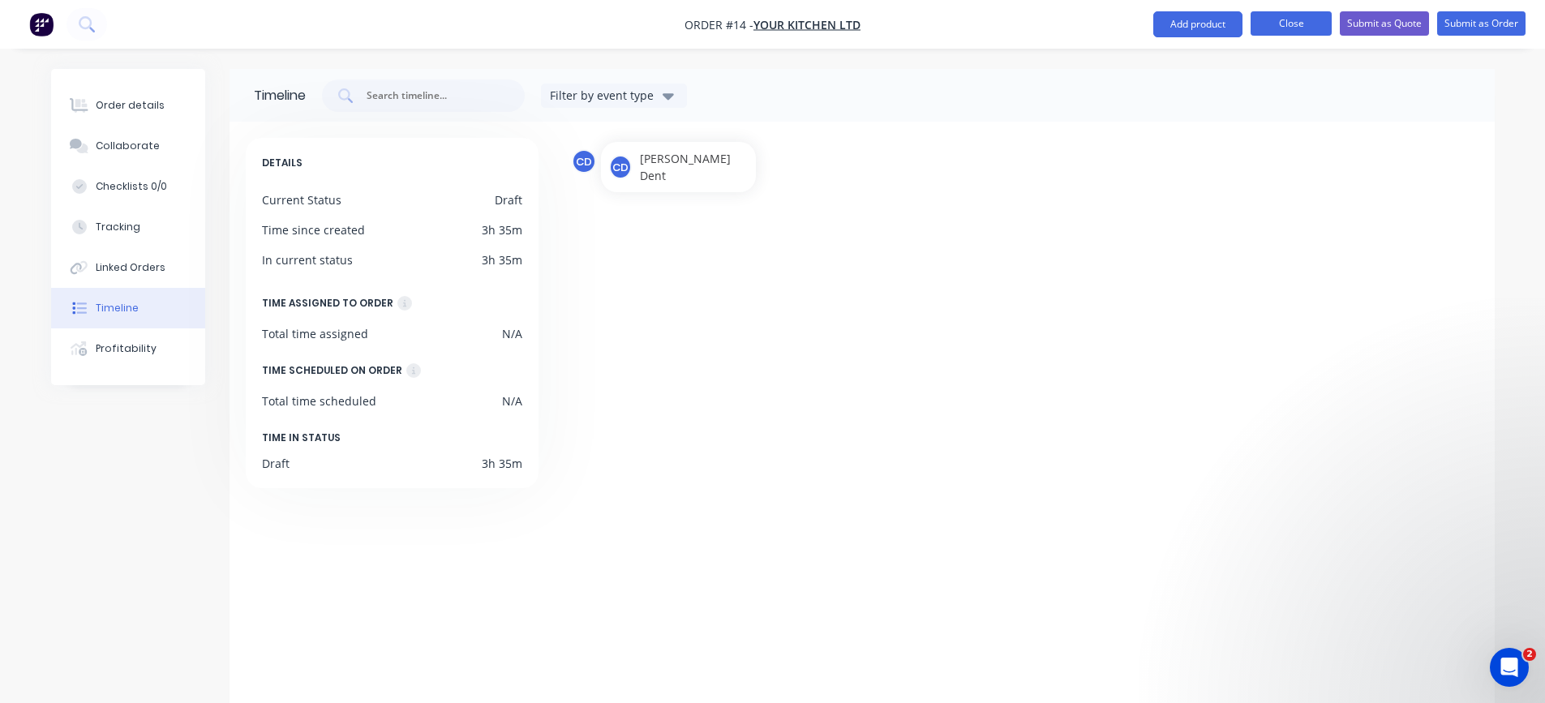
click at [1294, 23] on button "Close" at bounding box center [1290, 23] width 81 height 24
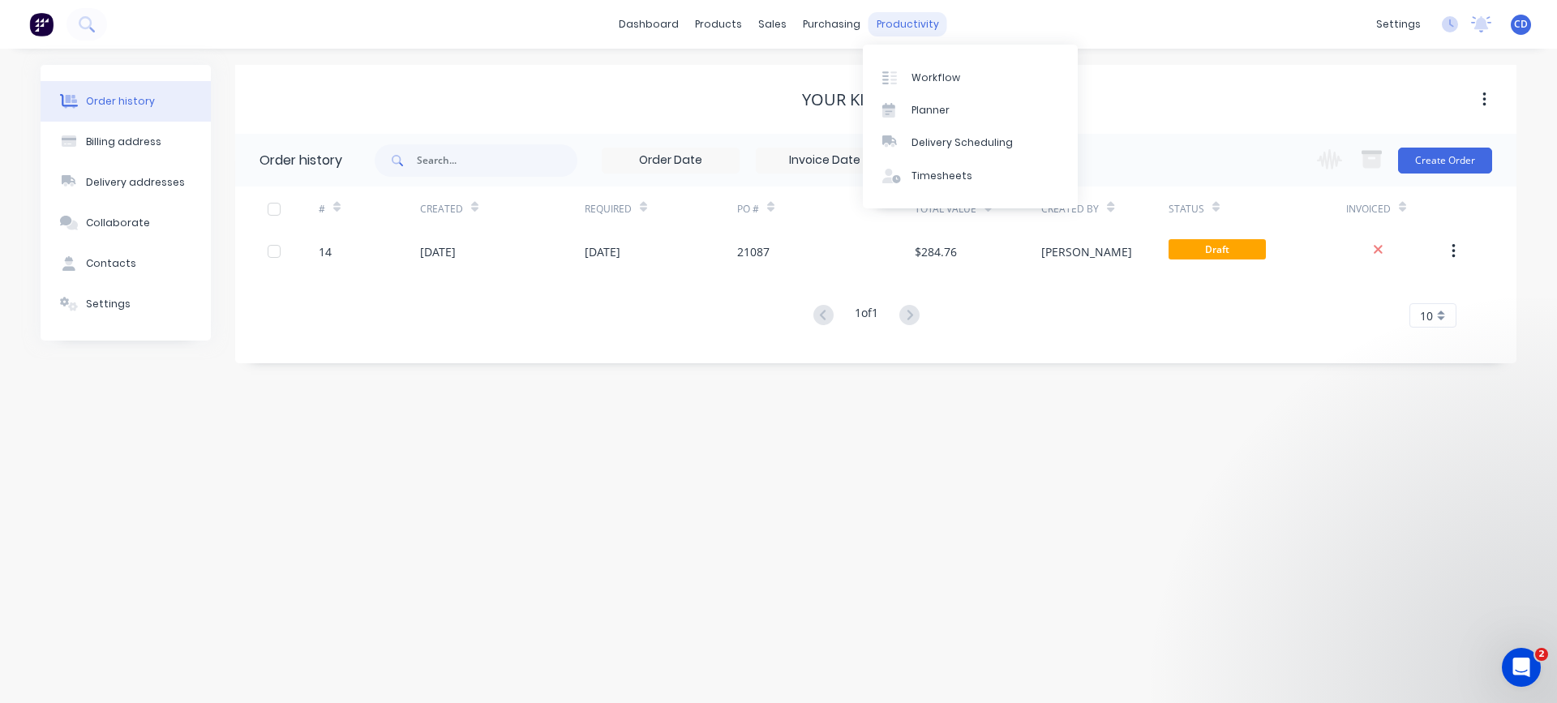
click at [928, 15] on div "productivity" at bounding box center [907, 24] width 79 height 24
click at [929, 78] on div "Workflow" at bounding box center [935, 78] width 49 height 15
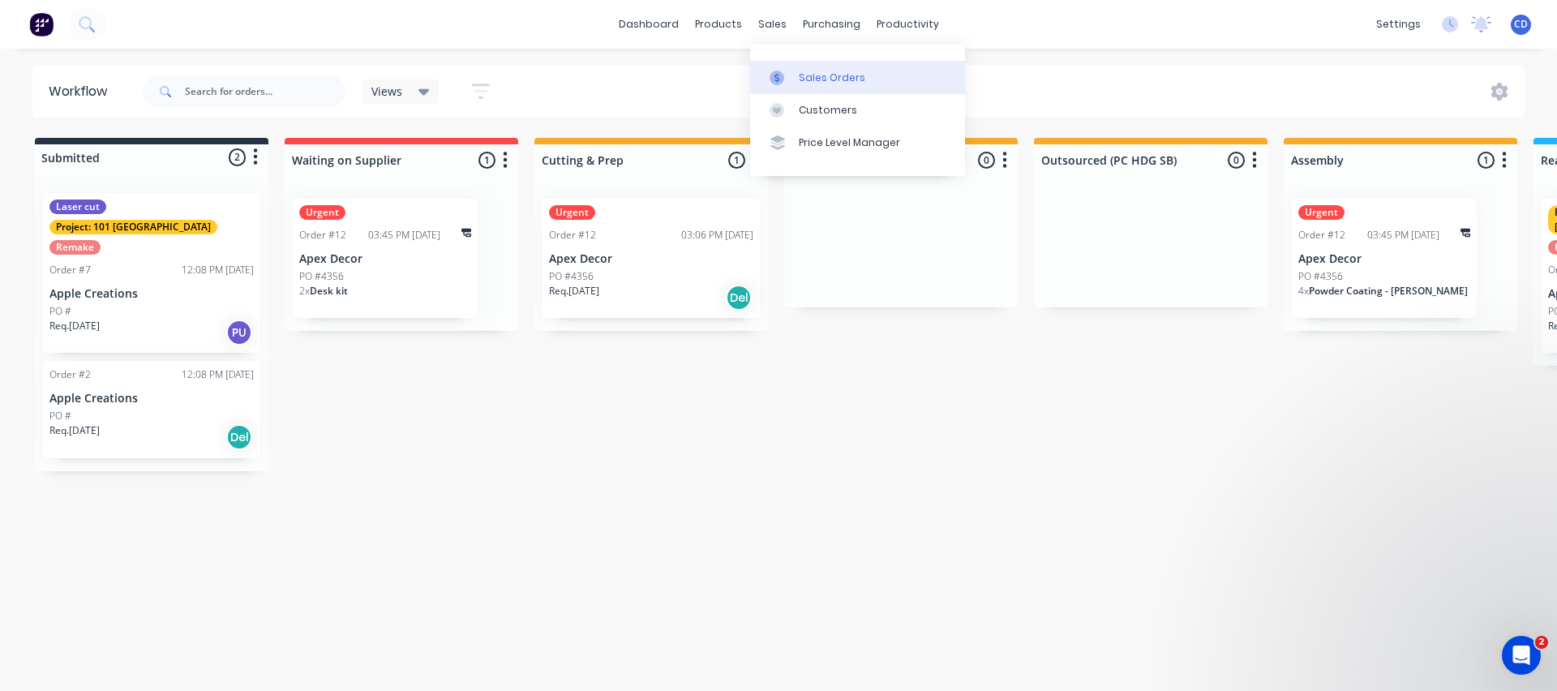
click at [788, 65] on link "Sales Orders" at bounding box center [857, 77] width 215 height 32
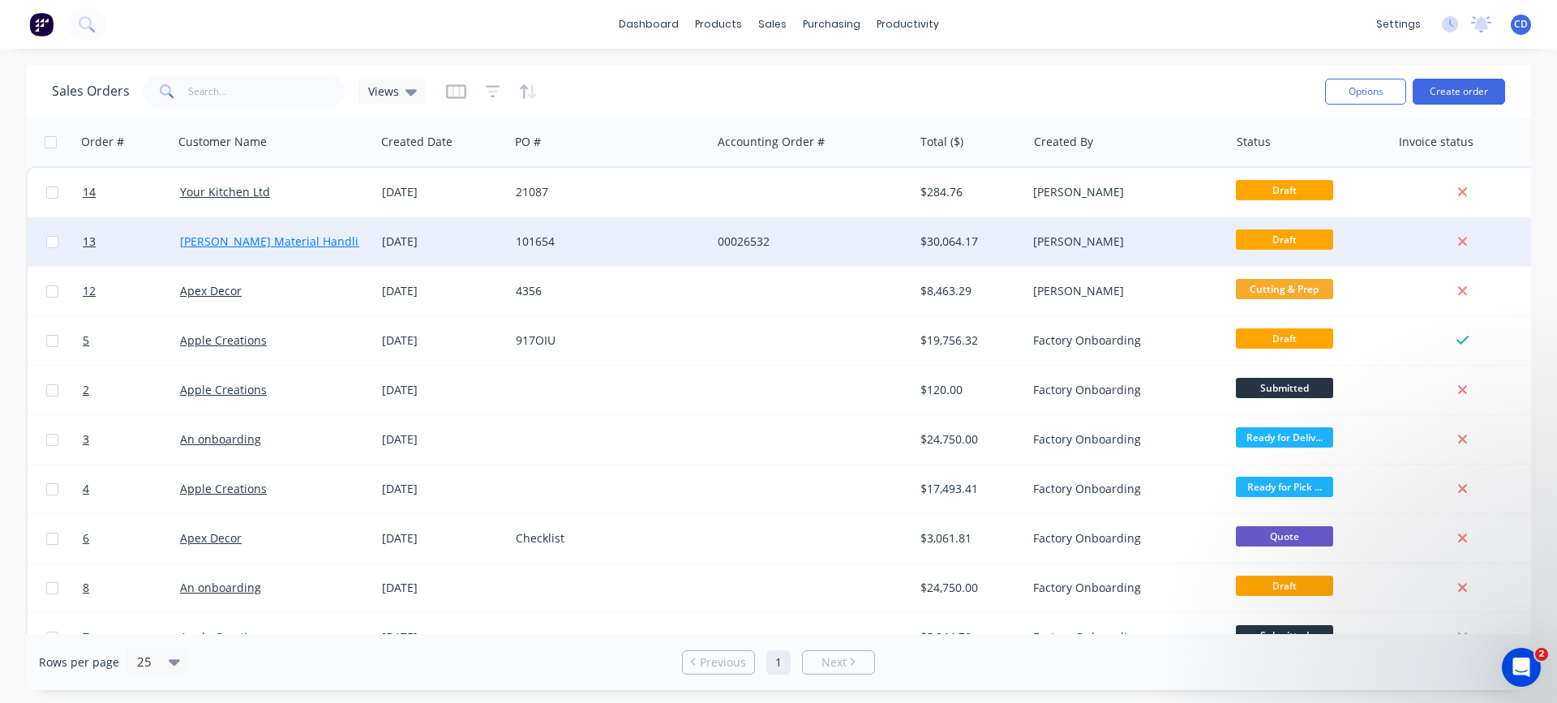
click at [233, 244] on link "[PERSON_NAME] Material Handling Ltd" at bounding box center [286, 241] width 212 height 15
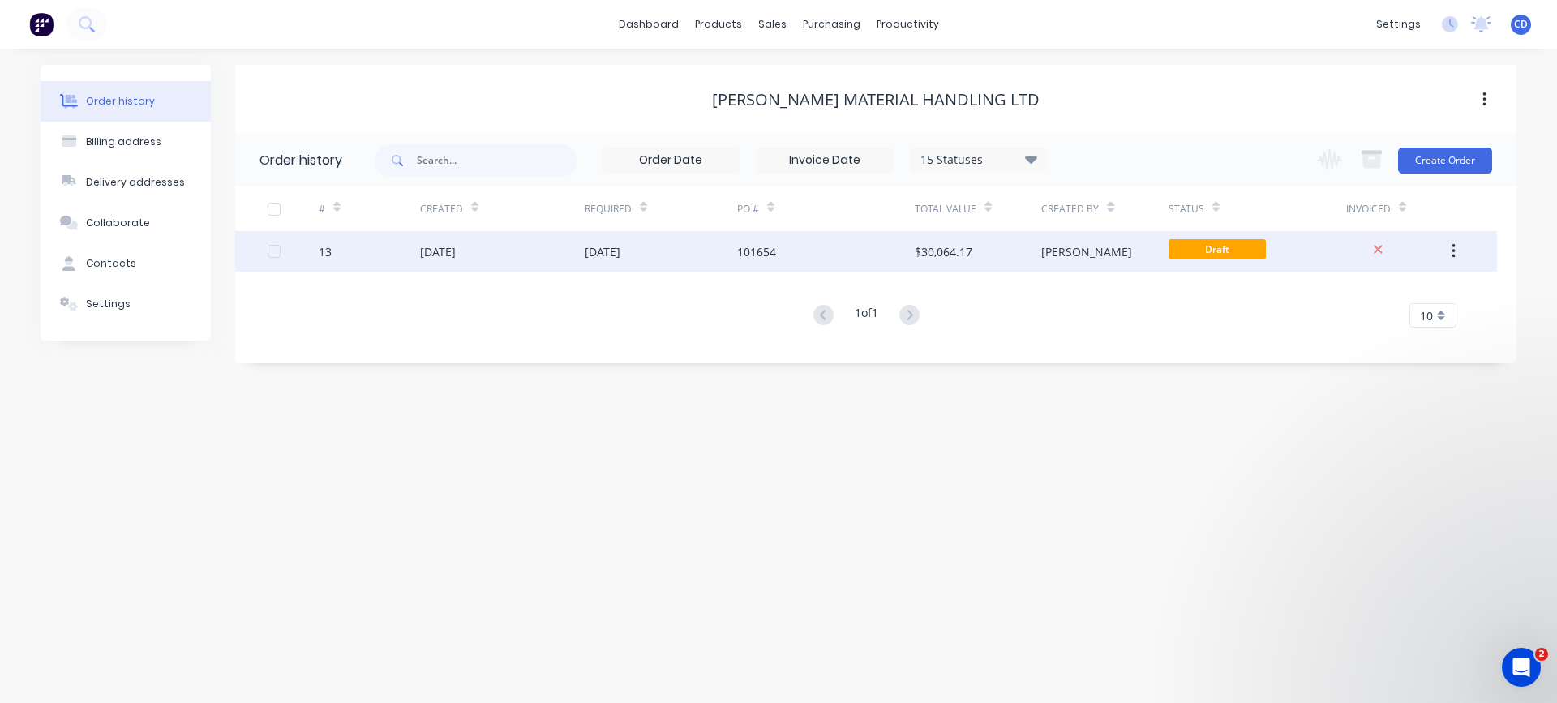
click at [332, 251] on div "13" at bounding box center [369, 251] width 101 height 41
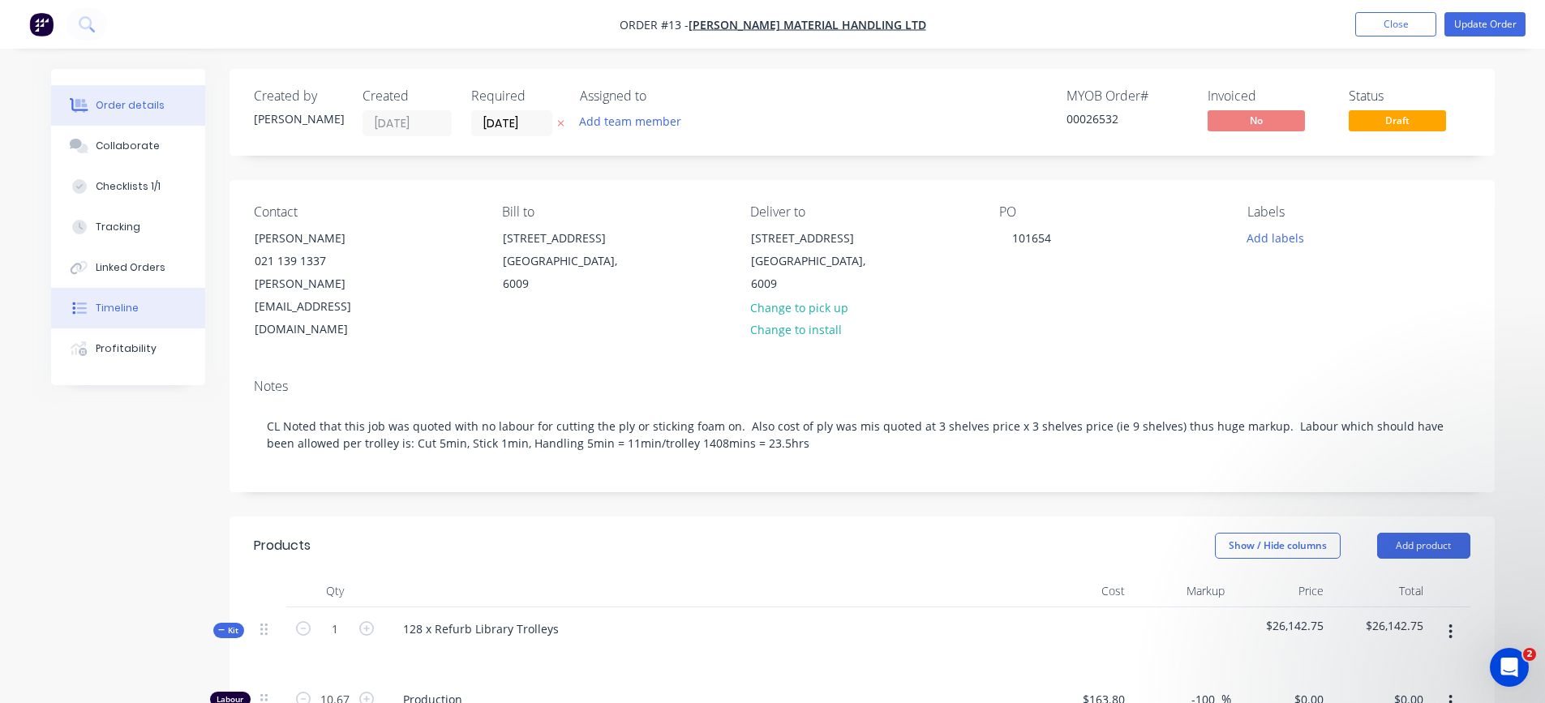
click at [119, 308] on div "Timeline" at bounding box center [117, 308] width 43 height 15
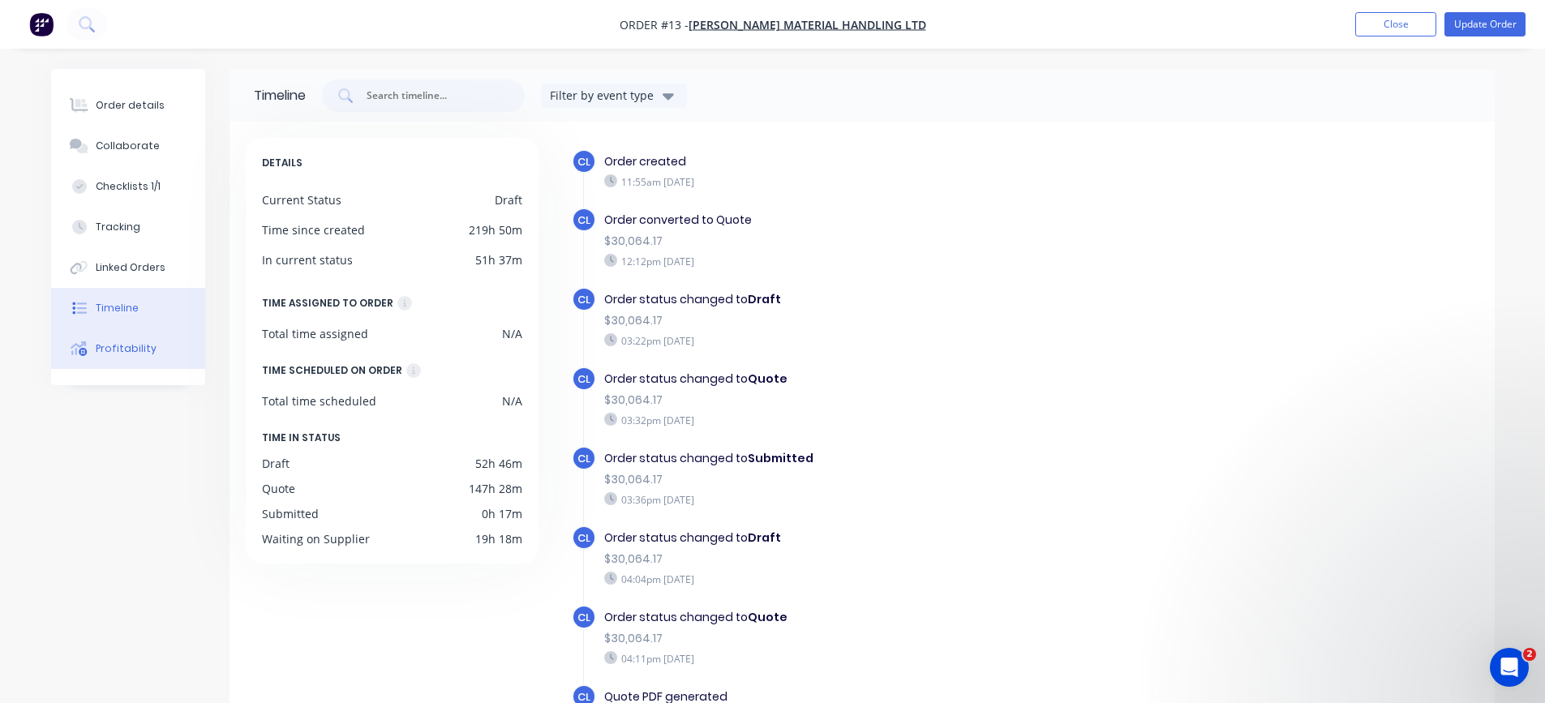
click at [137, 344] on div "Profitability" at bounding box center [126, 348] width 61 height 15
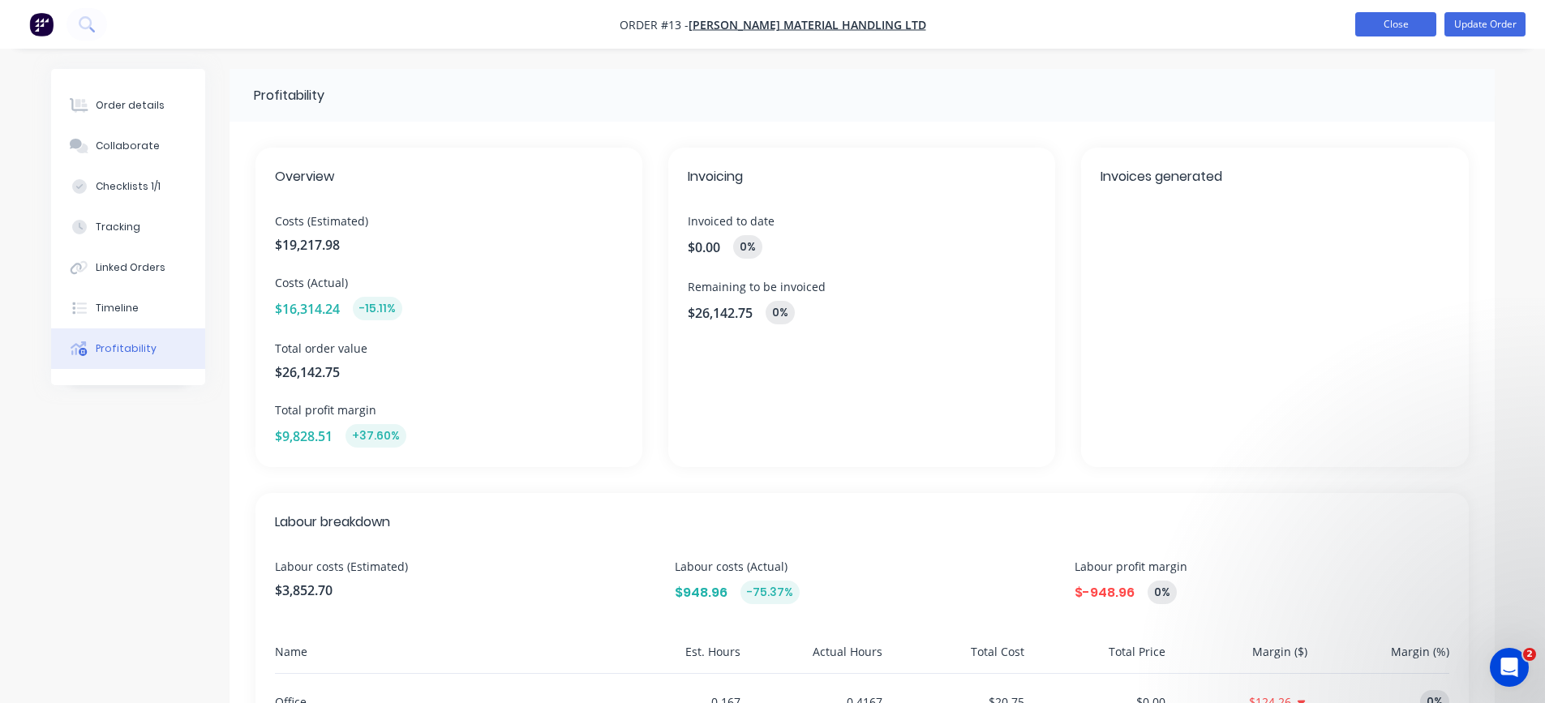
click at [1385, 25] on button "Close" at bounding box center [1395, 24] width 81 height 24
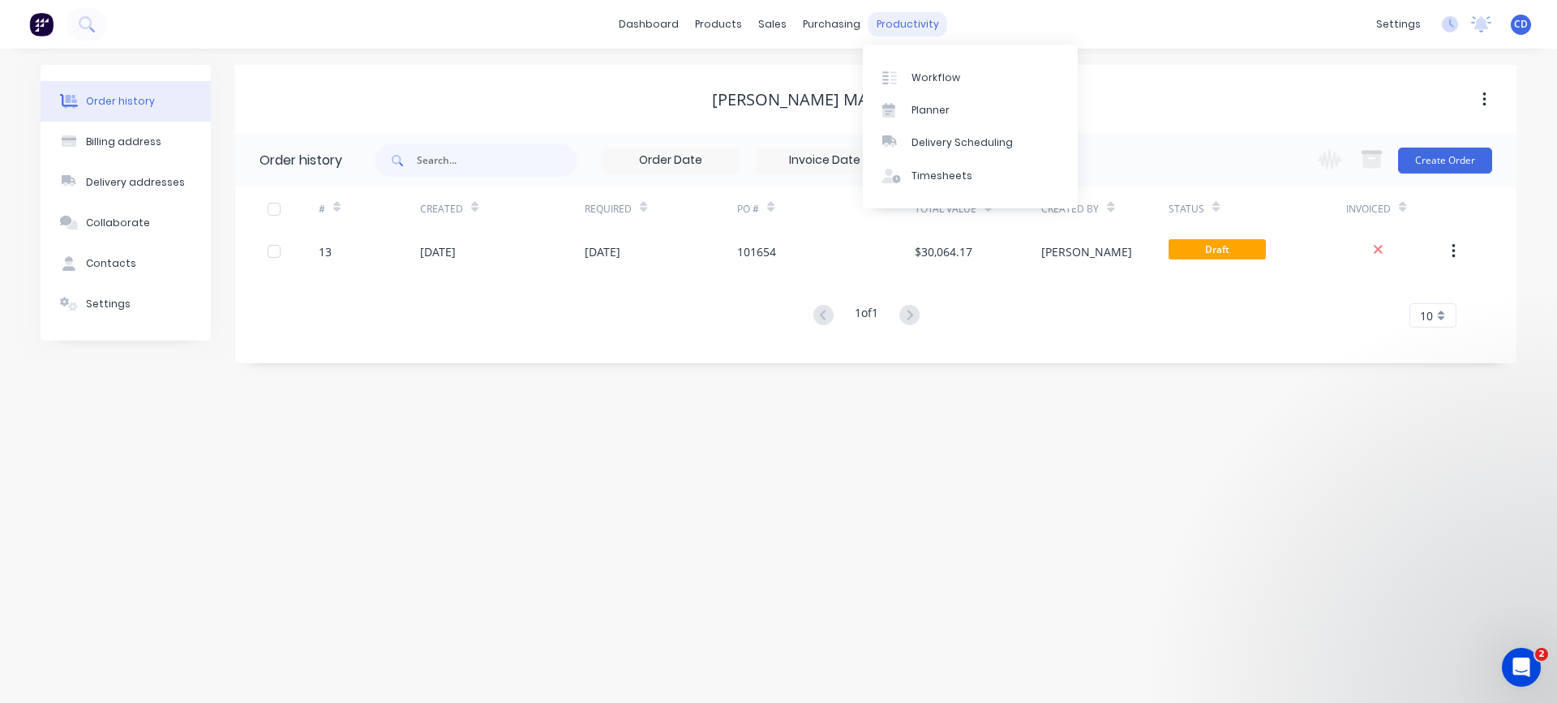
click at [898, 22] on div "productivity" at bounding box center [907, 24] width 79 height 24
click at [914, 75] on div "Workflow" at bounding box center [935, 78] width 49 height 15
